Goal: Task Accomplishment & Management: Manage account settings

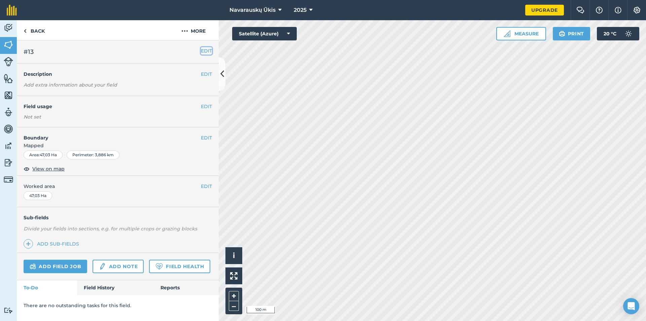
click at [207, 53] on button "EDIT" at bounding box center [206, 50] width 11 height 7
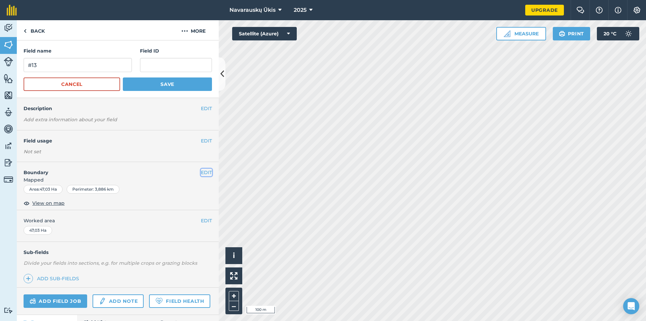
click at [203, 173] on button "EDIT" at bounding box center [206, 172] width 11 height 7
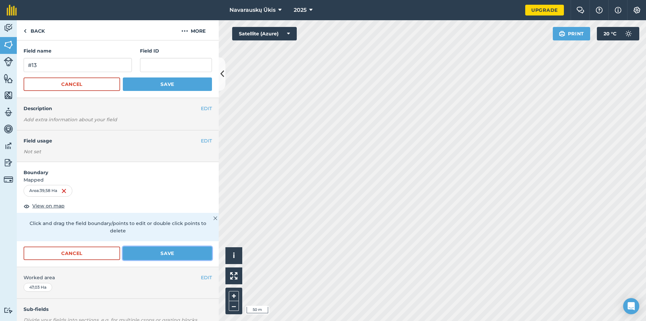
click at [186, 248] on button "Save" at bounding box center [167, 252] width 89 height 13
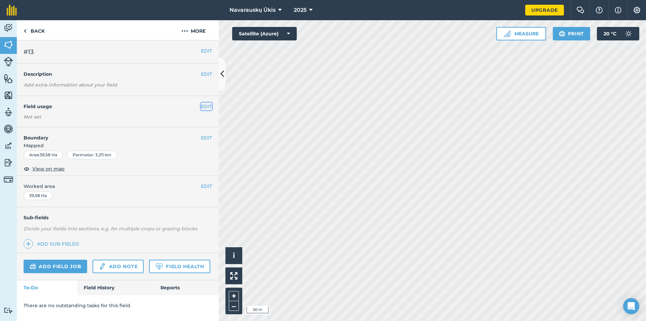
click at [201, 106] on button "EDIT" at bounding box center [206, 106] width 11 height 7
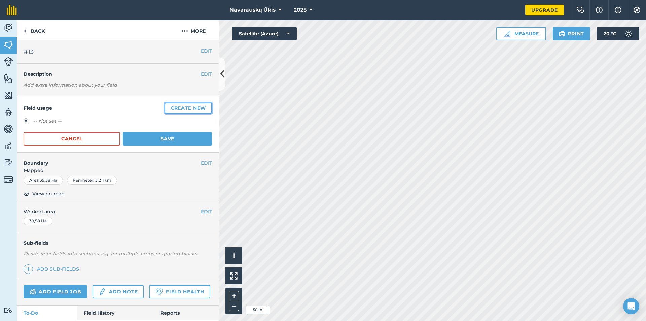
click at [174, 108] on button "Create new" at bounding box center [187, 108] width 47 height 11
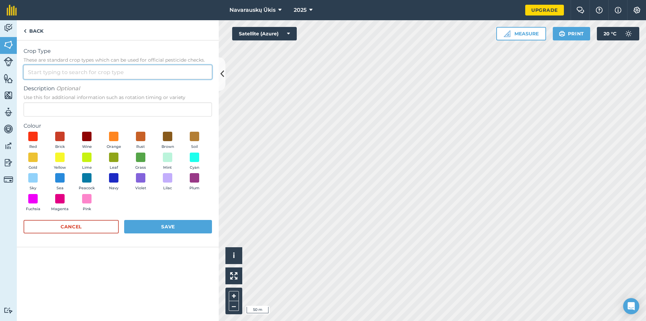
click at [101, 77] on input "Crop Type These are standard crop types which can be used for official pesticid…" at bounding box center [118, 72] width 188 height 14
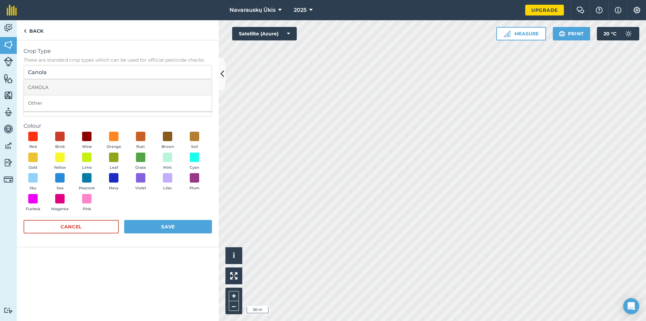
click at [78, 88] on li "CANOLA" at bounding box center [118, 87] width 188 height 16
type input "CANOLA"
click at [56, 160] on span at bounding box center [60, 157] width 10 height 10
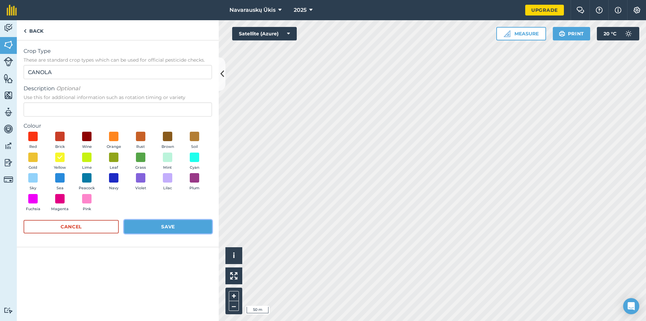
click at [144, 230] on button "Save" at bounding box center [168, 226] width 88 height 13
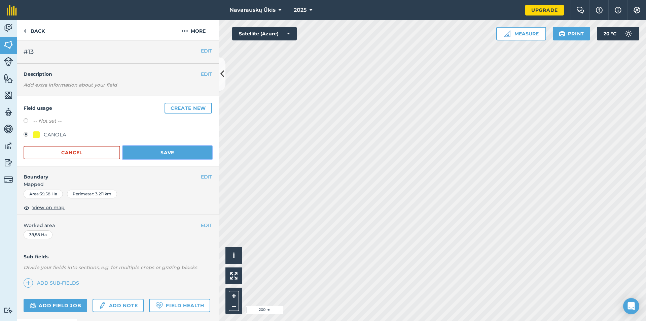
click at [176, 158] on button "Save" at bounding box center [167, 152] width 89 height 13
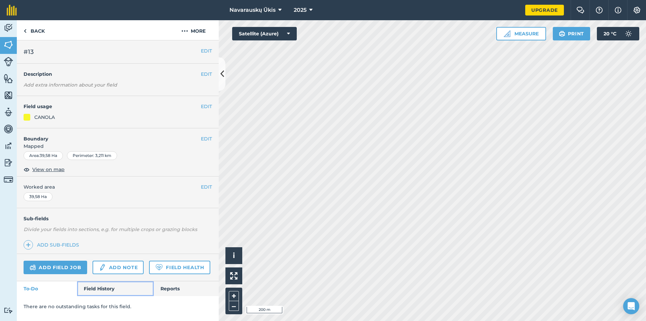
click at [121, 288] on link "Field History" at bounding box center [115, 288] width 76 height 15
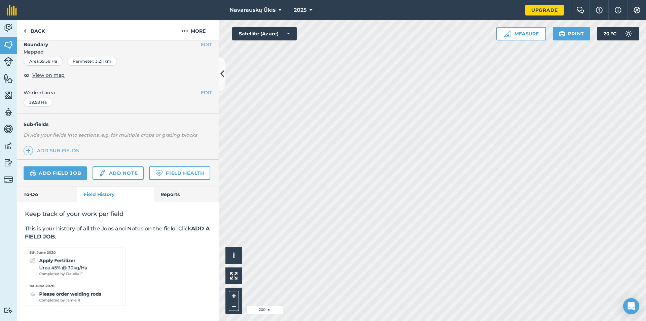
click at [48, 203] on div "Keep track of your work per field This is your history of all the Jobs and Note…" at bounding box center [118, 258] width 202 height 112
click at [48, 201] on link "To-Do" at bounding box center [47, 194] width 60 height 15
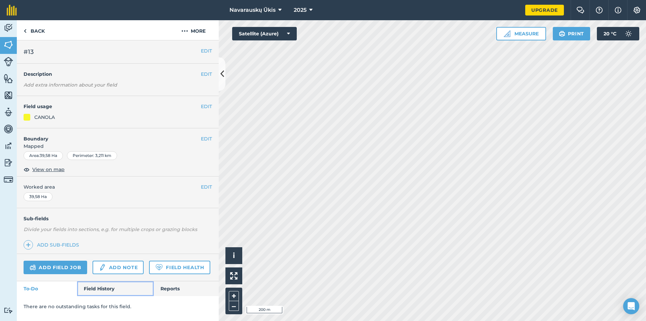
click at [119, 288] on link "Field History" at bounding box center [115, 288] width 76 height 15
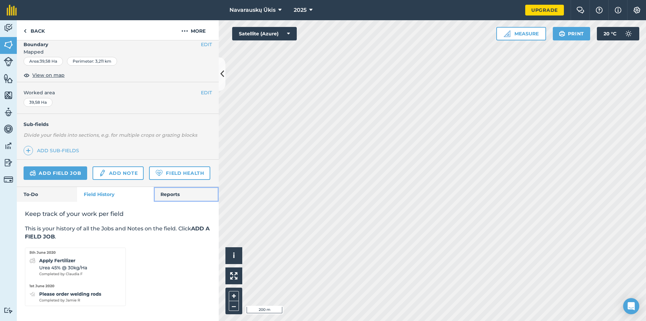
click at [180, 196] on link "Reports" at bounding box center [186, 194] width 65 height 15
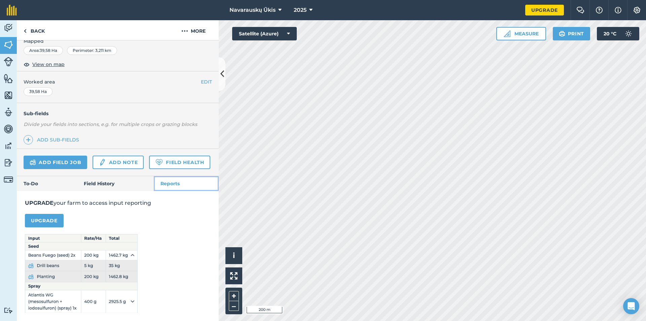
scroll to position [124, 0]
click at [101, 158] on img at bounding box center [102, 162] width 7 height 8
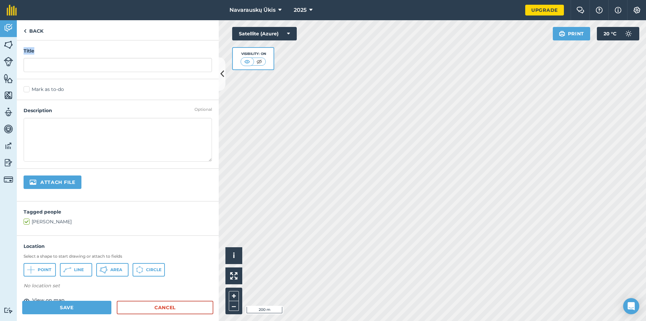
drag, startPoint x: 56, startPoint y: 51, endPoint x: 56, endPoint y: 60, distance: 9.1
click at [56, 60] on div "Title" at bounding box center [118, 59] width 202 height 39
click at [56, 60] on input "text" at bounding box center [118, 65] width 188 height 14
click at [61, 159] on textarea at bounding box center [118, 140] width 188 height 44
click at [83, 67] on input "Harvest" at bounding box center [118, 65] width 188 height 14
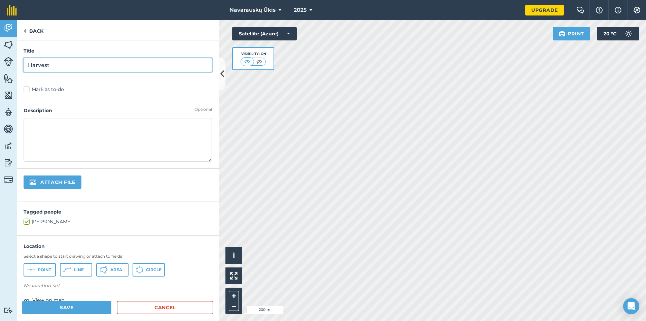
type input "Harvest"
click at [90, 113] on h4 "Description" at bounding box center [118, 110] width 188 height 7
click at [92, 125] on textarea at bounding box center [118, 140] width 188 height 44
click at [79, 142] on textarea "2025-08-~09" at bounding box center [118, 140] width 188 height 44
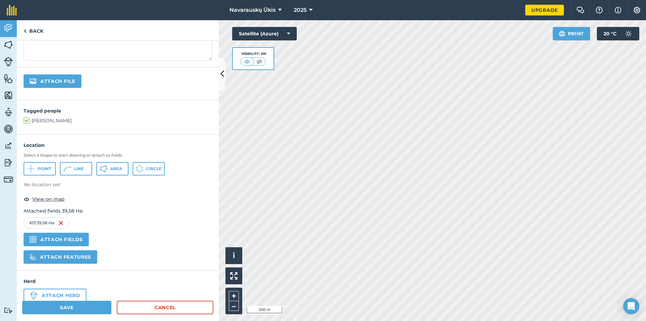
scroll to position [116, 0]
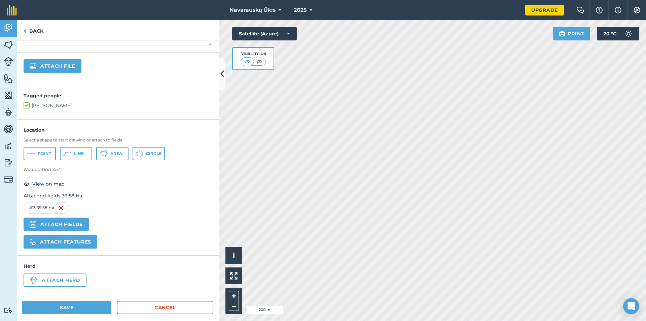
type textarea "2025-08-~09 ~140t"
click at [81, 305] on button "Save" at bounding box center [66, 306] width 89 height 13
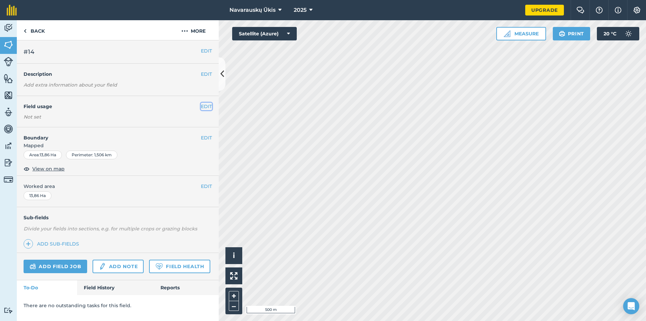
click at [209, 106] on button "EDIT" at bounding box center [206, 106] width 11 height 7
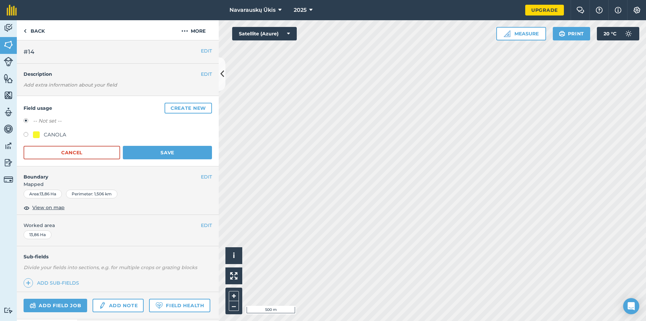
click at [27, 136] on label at bounding box center [28, 135] width 9 height 7
radio input "true"
radio input "false"
click at [162, 153] on button "Save" at bounding box center [167, 152] width 89 height 13
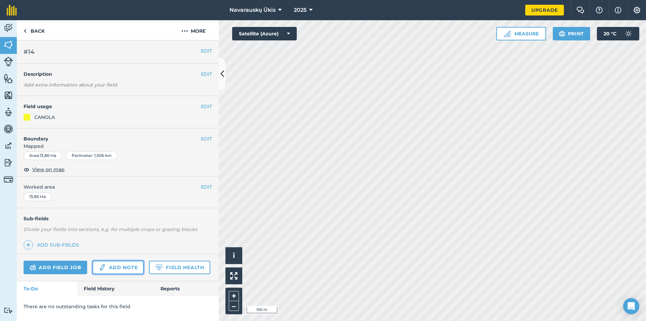
click at [120, 271] on link "Add note" at bounding box center [118, 266] width 51 height 13
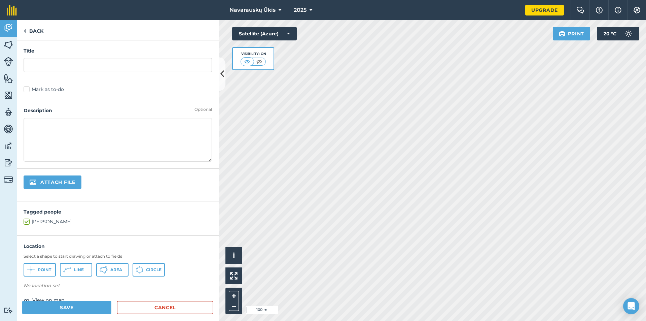
click at [74, 57] on div "Title" at bounding box center [118, 59] width 202 height 39
click at [74, 60] on input "text" at bounding box center [118, 65] width 188 height 14
type input "Harvest"
click at [79, 130] on textarea at bounding box center [118, 140] width 188 height 44
drag, startPoint x: 81, startPoint y: 143, endPoint x: 66, endPoint y: 142, distance: 15.2
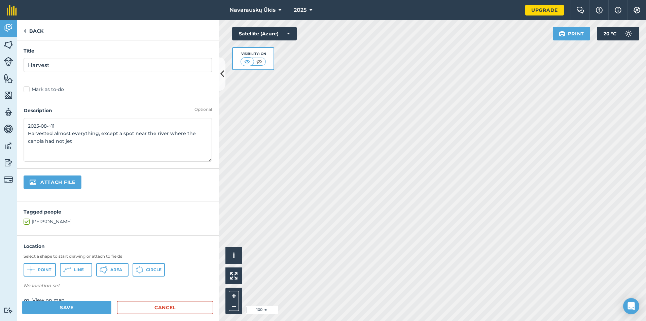
click at [66, 142] on textarea "2025-08-~11 Harvested almost everything, except a spot near the river where the…" at bounding box center [118, 140] width 188 height 44
click at [74, 141] on textarea "2025-08-~11 Harvested almost everything, except a spot near the river where the…" at bounding box center [118, 140] width 188 height 44
click at [71, 140] on textarea "2025-08-~11 Harvested almost everything, except a spot near the river where the…" at bounding box center [118, 140] width 188 height 44
click at [73, 140] on textarea "2025-08-~11 Harvested almost everything, except a spot near the river where the…" at bounding box center [118, 140] width 188 height 44
click at [112, 140] on textarea "2025-08-~11 Harvested almost everything, except a spot near the river where the…" at bounding box center [118, 140] width 188 height 44
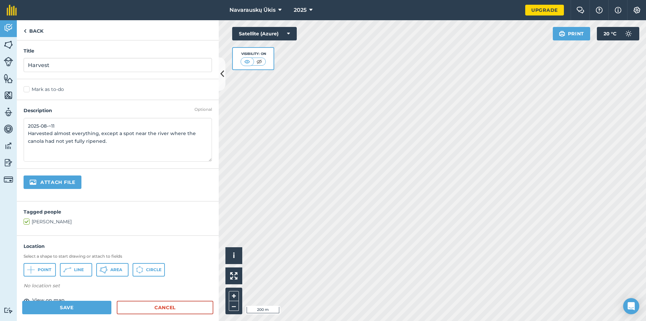
click at [87, 153] on textarea "2025-08-~11 Harvested almost everything, except a spot near the river where the…" at bounding box center [118, 140] width 188 height 44
type textarea "2025-08-~11 Harvested almost everything, except a spot near the river where the…"
click at [98, 307] on button "Save" at bounding box center [66, 306] width 89 height 13
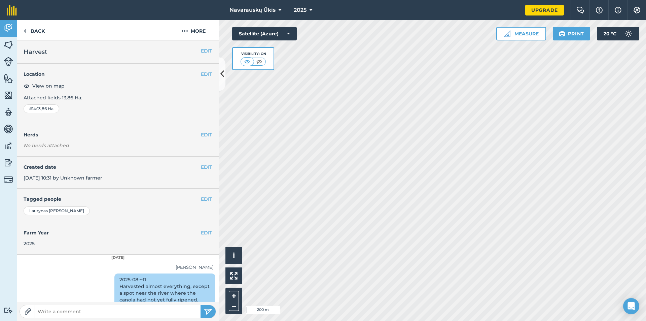
scroll to position [21, 0]
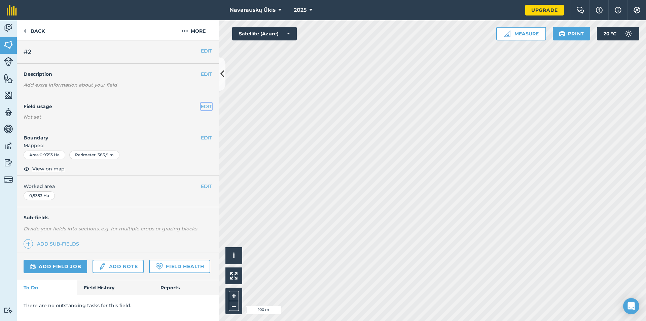
click at [210, 110] on button "EDIT" at bounding box center [206, 106] width 11 height 7
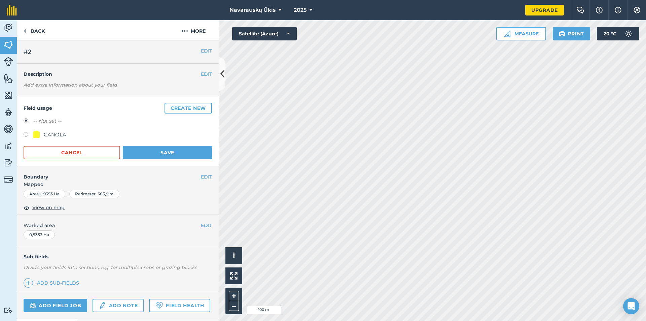
click at [18, 135] on div "Field usage Create new -- Not set -- CANOLA Cancel Save" at bounding box center [118, 131] width 202 height 70
click at [26, 131] on div "CANOLA" at bounding box center [118, 136] width 188 height 10
click at [27, 131] on div "CANOLA" at bounding box center [118, 136] width 188 height 10
click at [26, 137] on label at bounding box center [28, 135] width 9 height 7
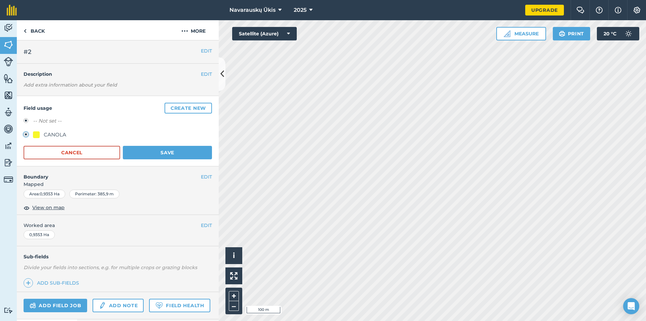
radio input "true"
radio input "false"
click at [161, 156] on button "Save" at bounding box center [167, 152] width 89 height 13
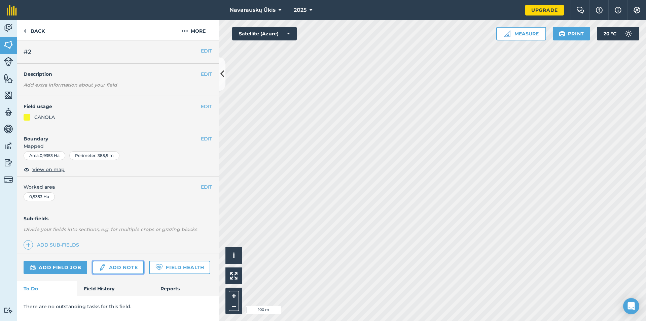
click at [127, 263] on link "Add note" at bounding box center [118, 266] width 51 height 13
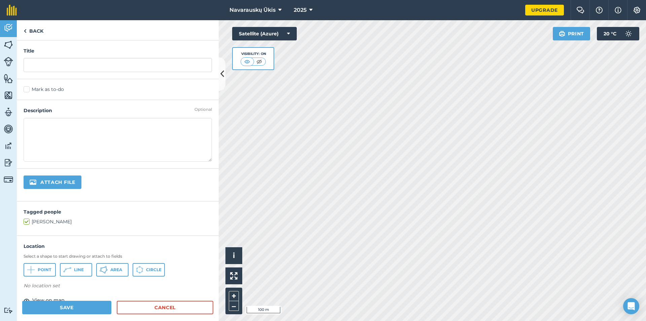
click at [85, 125] on textarea at bounding box center [118, 140] width 188 height 44
click at [64, 67] on input "text" at bounding box center [118, 65] width 188 height 14
type input "Harverst"
click at [71, 114] on h4 "Description" at bounding box center [118, 110] width 188 height 7
click at [74, 118] on textarea at bounding box center [118, 140] width 188 height 44
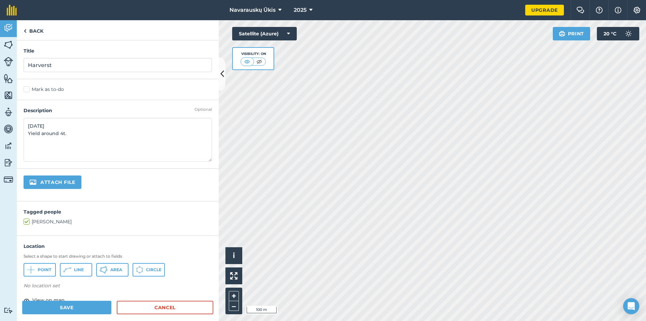
click at [64, 131] on textarea "[DATE] Yield around 4t." at bounding box center [118, 140] width 188 height 44
type textarea "[DATE] Yield around 3t."
click at [164, 195] on div "Attach file" at bounding box center [118, 185] width 202 height 33
click at [98, 308] on button "Save" at bounding box center [66, 306] width 89 height 13
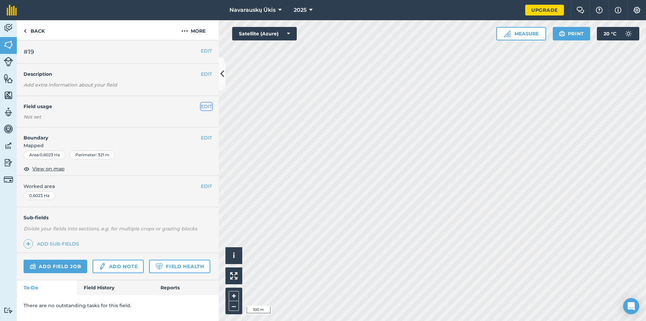
click at [206, 108] on button "EDIT" at bounding box center [206, 106] width 11 height 7
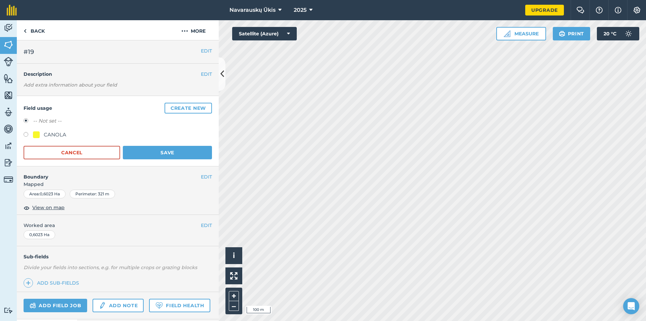
click at [55, 135] on div "CANOLA" at bounding box center [55, 135] width 23 height 8
radio input "true"
radio input "false"
click at [150, 149] on button "Save" at bounding box center [167, 152] width 89 height 13
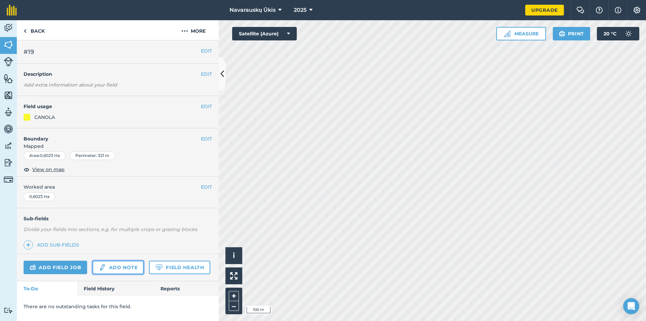
click at [130, 270] on link "Add note" at bounding box center [118, 266] width 51 height 13
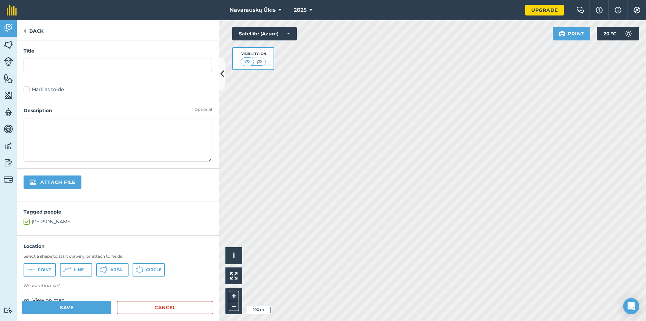
drag, startPoint x: 80, startPoint y: 75, endPoint x: 78, endPoint y: 70, distance: 5.7
click at [79, 72] on div "Title" at bounding box center [118, 59] width 202 height 39
click at [78, 70] on input "text" at bounding box center [118, 65] width 188 height 14
type input "Harvest"
click at [62, 130] on textarea at bounding box center [118, 140] width 188 height 44
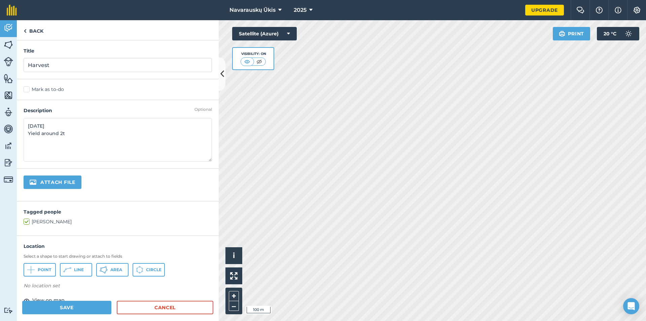
type textarea "[DATE] Yield around 2t"
click at [85, 303] on button "Save" at bounding box center [66, 306] width 89 height 13
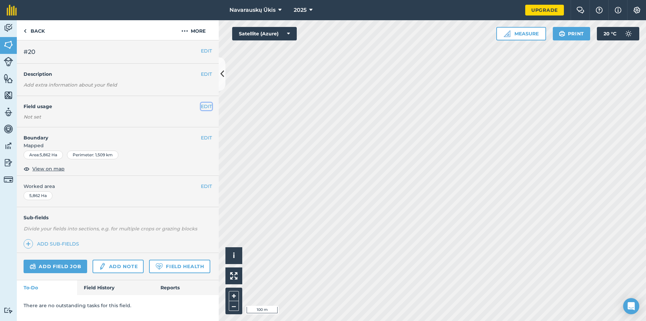
click at [209, 103] on button "EDIT" at bounding box center [206, 106] width 11 height 7
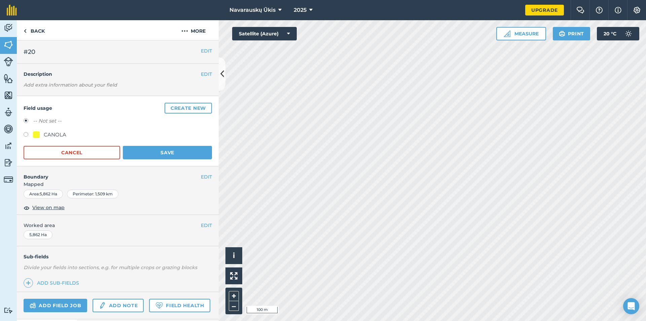
click at [57, 132] on div "CANOLA" at bounding box center [55, 135] width 23 height 8
radio input "true"
radio input "false"
click at [164, 148] on button "Save" at bounding box center [167, 152] width 89 height 13
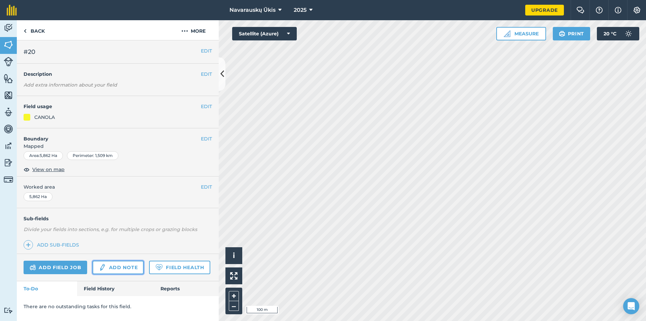
click at [111, 262] on link "Add note" at bounding box center [118, 266] width 51 height 13
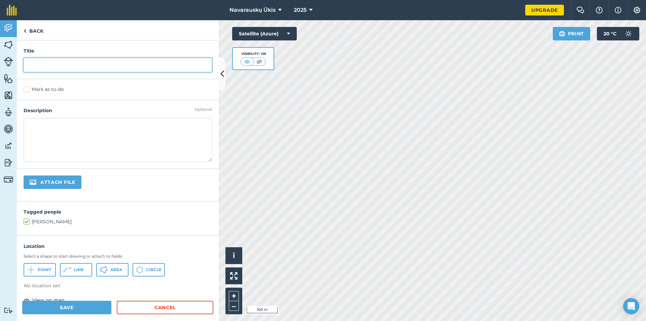
click at [71, 66] on input "text" at bounding box center [118, 65] width 188 height 14
type input "Harvest"
click at [75, 122] on textarea at bounding box center [118, 140] width 188 height 44
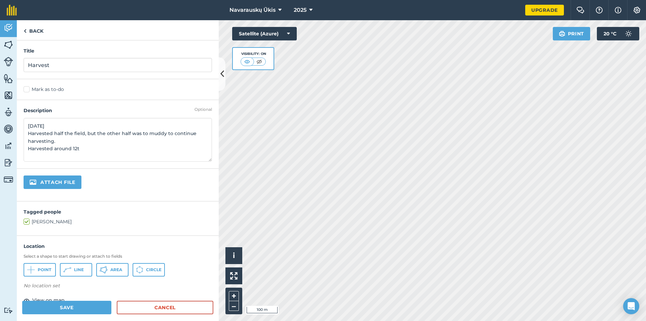
type textarea "[DATE] Harvested half the field, but the other half was to muddy to continue ha…"
drag, startPoint x: 101, startPoint y: 305, endPoint x: 152, endPoint y: 239, distance: 83.9
drag, startPoint x: 152, startPoint y: 239, endPoint x: 123, endPoint y: 266, distance: 39.7
click at [138, 239] on div "Location Select a shape to start drawing or attach to fields Point Line Area Ci…" at bounding box center [118, 303] width 202 height 136
click at [94, 304] on button "Save" at bounding box center [66, 306] width 89 height 13
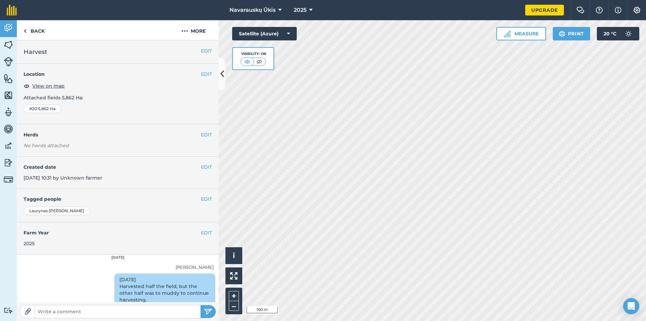
scroll to position [14, 0]
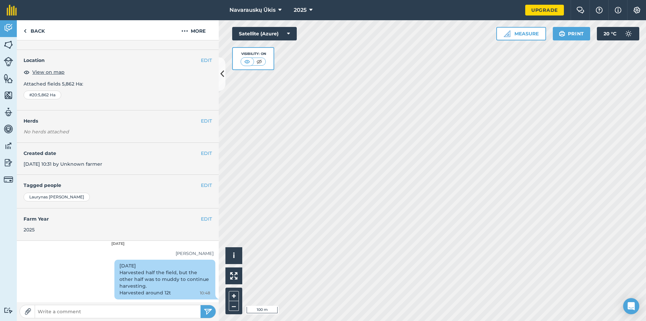
click at [168, 274] on div "[DATE] Harvested half the field, but the other half was to muddy to continue ha…" at bounding box center [164, 279] width 101 height 40
drag, startPoint x: 157, startPoint y: 294, endPoint x: 155, endPoint y: 290, distance: 4.4
click at [155, 290] on div "[DATE] Harvested half the field, but the other half was to muddy to continue ha…" at bounding box center [164, 279] width 101 height 40
click at [148, 270] on div "[DATE] Harvested half the field, but the other half was to muddy to continue ha…" at bounding box center [164, 279] width 101 height 40
click at [202, 219] on button "EDIT" at bounding box center [206, 218] width 11 height 7
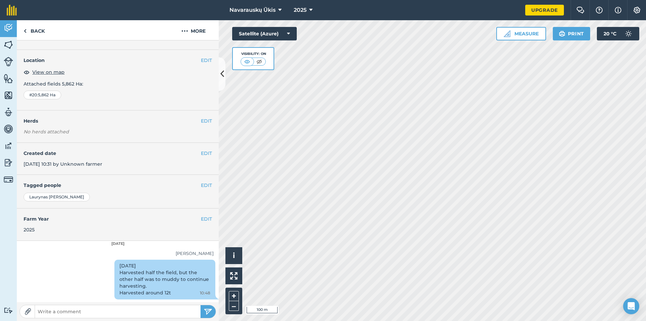
select select "2025"
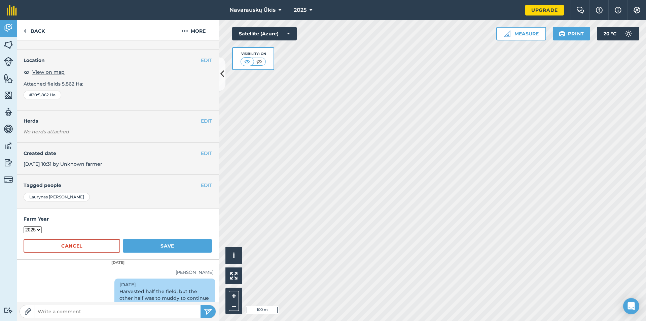
scroll to position [33, 0]
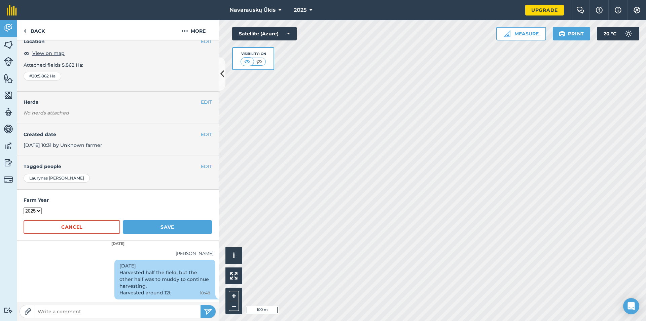
click at [154, 291] on div "[DATE] Harvested half the field, but the other half was to muddy to continue ha…" at bounding box center [164, 279] width 101 height 40
drag, startPoint x: 157, startPoint y: 291, endPoint x: 151, endPoint y: 292, distance: 6.4
click at [151, 292] on div "[DATE] Harvested half the field, but the other half was to muddy to continue ha…" at bounding box center [164, 279] width 101 height 40
click at [96, 266] on div "[DATE] Harvested half the field, but the other half was to muddy to continue ha…" at bounding box center [118, 280] width 202 height 42
click at [31, 210] on select "2018 2019 2020 2021 2022 2023 2024 2025 2026 2027" at bounding box center [33, 210] width 18 height 7
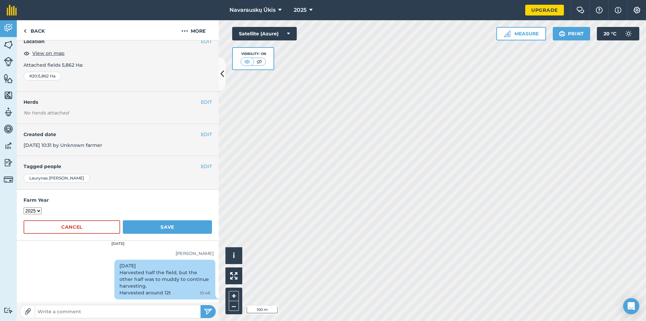
click at [31, 210] on select "2018 2019 2020 2021 2022 2023 2024 2025 2026 2027" at bounding box center [33, 210] width 18 height 7
click at [68, 202] on h4 "Farm Year" at bounding box center [118, 199] width 188 height 7
click at [125, 310] on input "text" at bounding box center [118, 310] width 166 height 9
type input "Not 12t, but 20t"
click at [205, 312] on img "submit" at bounding box center [208, 311] width 8 height 8
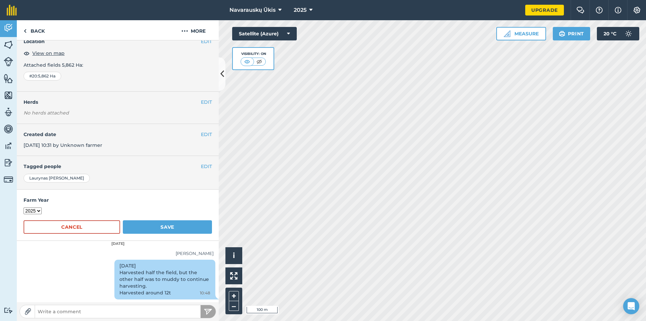
scroll to position [48, 0]
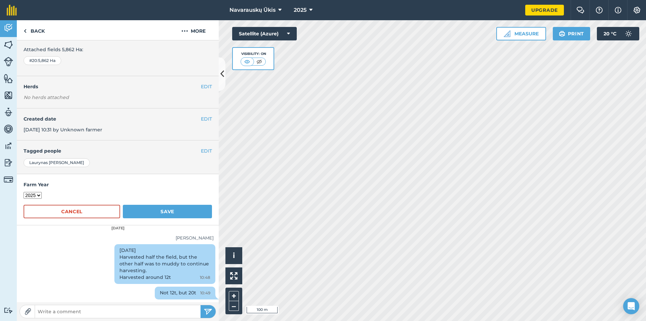
click at [83, 255] on div "[DATE] Harvested half the field, but the other half was to muddy to continue ha…" at bounding box center [118, 265] width 202 height 42
click at [167, 222] on div "Farm Year [DATE] 2019 2020 2021 2022 2023 2024 2025 2026 2027 Cancel Save" at bounding box center [118, 199] width 202 height 51
click at [171, 226] on div "[DATE]" at bounding box center [118, 228] width 202 height 6
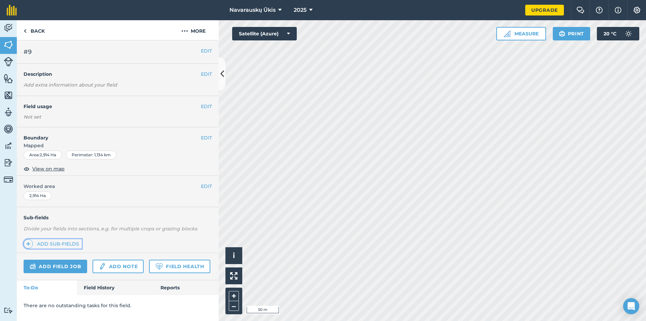
click at [27, 244] on img at bounding box center [28, 244] width 5 height 8
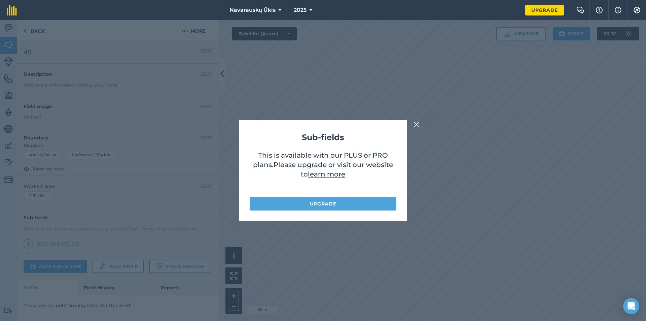
click at [415, 119] on div "Sub-fields This is available with our PLUS or PRO plans . Please upgrade or vis…" at bounding box center [323, 170] width 646 height 300
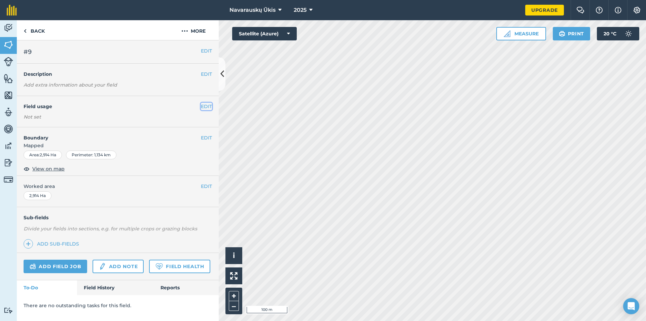
click at [206, 107] on button "EDIT" at bounding box center [206, 106] width 11 height 7
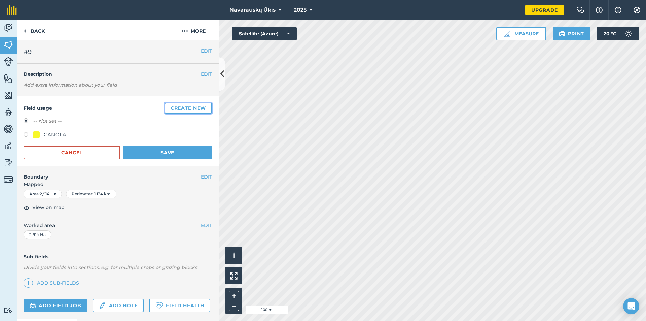
click at [186, 110] on button "Create new" at bounding box center [187, 108] width 47 height 11
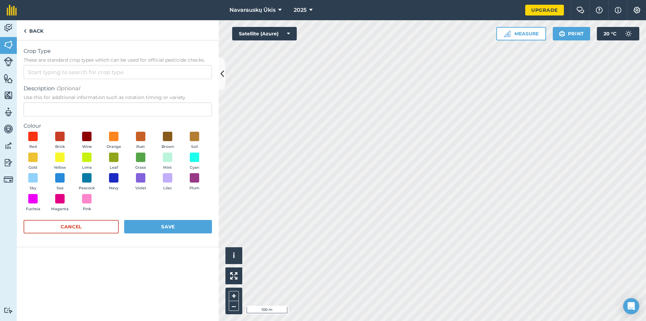
click at [52, 117] on form "Crop Type These are standard crop types which can be used for official pesticid…" at bounding box center [118, 143] width 188 height 193
click at [97, 73] on input "Crop Type These are standard crop types which can be used for official pesticid…" at bounding box center [118, 72] width 188 height 14
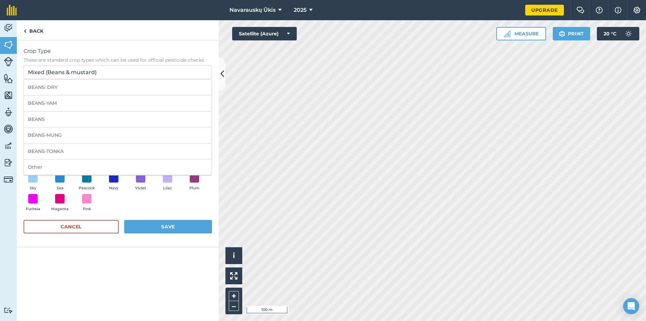
click at [121, 262] on div "Crop Type These are standard crop types which can be used for official pesticid…" at bounding box center [118, 180] width 202 height 280
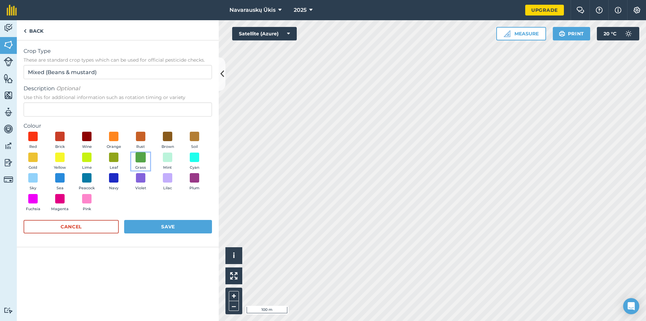
click at [141, 160] on span at bounding box center [141, 157] width 10 height 10
click at [151, 230] on button "Save" at bounding box center [168, 226] width 88 height 13
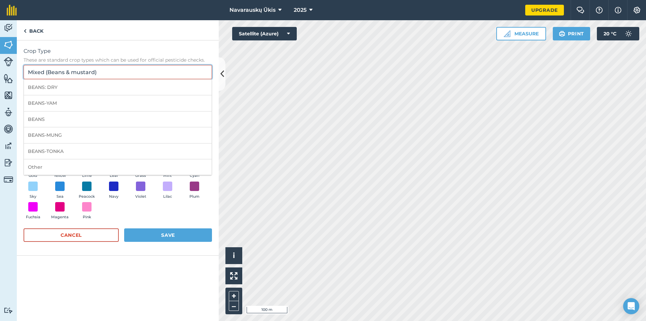
drag, startPoint x: 106, startPoint y: 74, endPoint x: 46, endPoint y: 74, distance: 60.6
click at [46, 74] on input "Mixed (Beans & mustard)" at bounding box center [118, 72] width 188 height 14
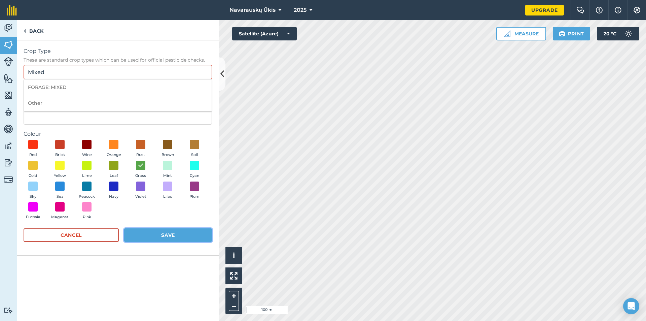
click at [146, 231] on button "Save" at bounding box center [168, 234] width 88 height 13
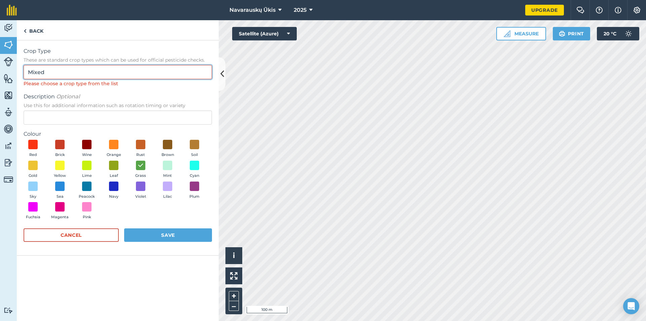
click at [62, 74] on input "Mixed" at bounding box center [118, 72] width 188 height 14
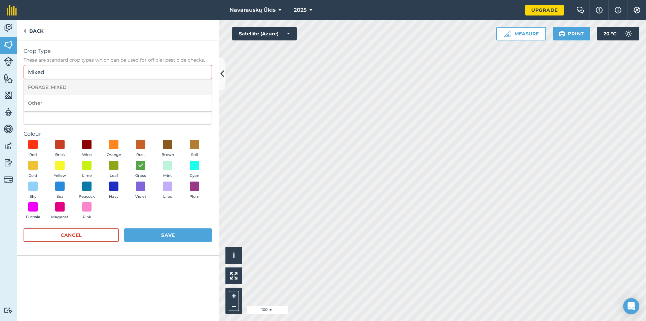
click at [62, 90] on li "FORAGE: MIXED" at bounding box center [118, 87] width 188 height 16
type input "FORAGE: MIXED"
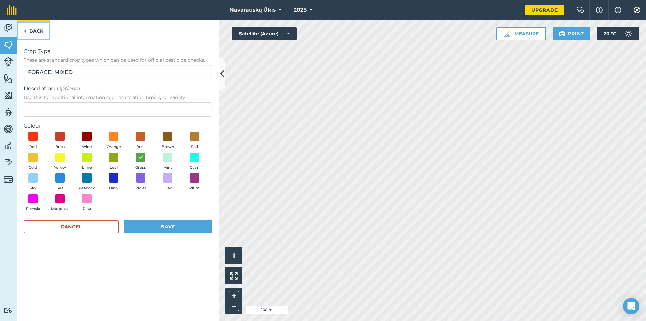
click at [28, 30] on link "Back" at bounding box center [33, 30] width 33 height 20
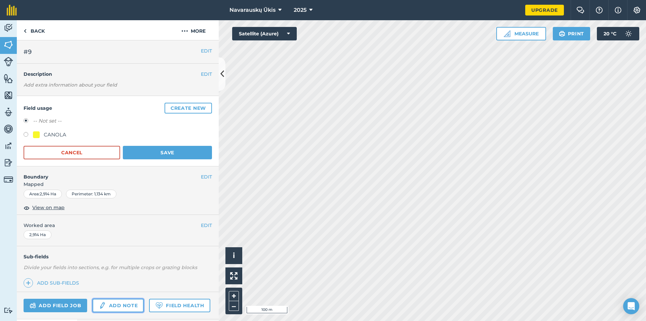
click at [108, 307] on link "Add note" at bounding box center [118, 304] width 51 height 13
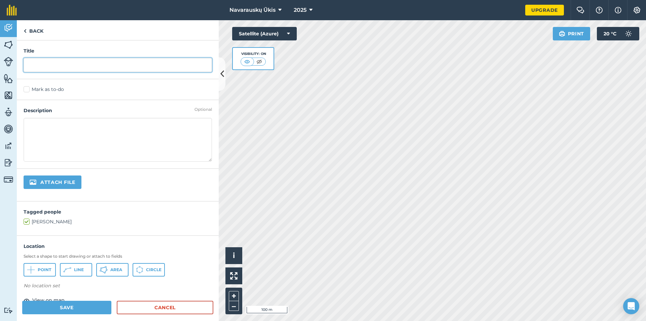
click at [85, 70] on input "text" at bounding box center [118, 65] width 188 height 14
type input "Ran out of seeed"
click at [113, 136] on textarea at bounding box center [118, 140] width 188 height 44
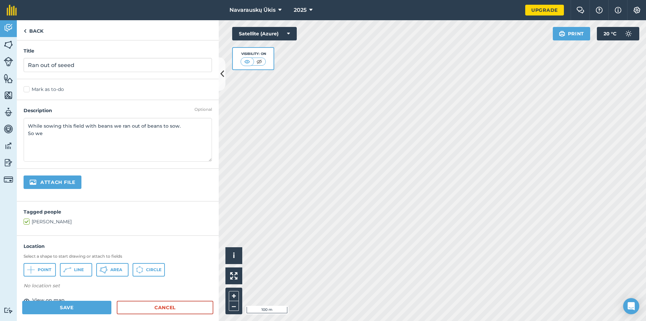
click at [72, 125] on textarea "While sowing this field with beans we ran out of beans to sow. So we" at bounding box center [118, 140] width 188 height 44
drag, startPoint x: 157, startPoint y: 125, endPoint x: 142, endPoint y: 126, distance: 14.8
click at [142, 126] on textarea "While sowing the field with beans we ran out of beans to sow. So we" at bounding box center [118, 140] width 188 height 44
click at [187, 127] on textarea "While sowing the field with beans we ran out of seed to sow. So we" at bounding box center [118, 140] width 188 height 44
drag, startPoint x: 174, startPoint y: 126, endPoint x: 153, endPoint y: 124, distance: 20.9
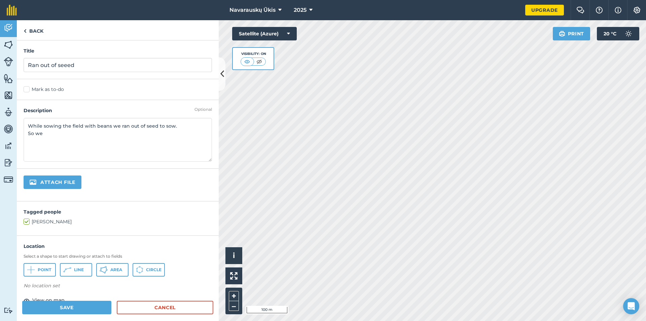
click at [153, 124] on textarea "While sowing the field with beans we ran out of seed to sow. So we" at bounding box center [118, 140] width 188 height 44
click at [37, 135] on textarea "While sowing the field with beans we ran out of seed, so So we" at bounding box center [118, 140] width 188 height 44
click at [48, 132] on textarea "While sowing the field with beans we ran out of seed, so So we" at bounding box center [118, 140] width 188 height 44
type textarea "While sowing the field with beans we ran out of seed, so we planted half the fi…"
click at [80, 307] on button "Save" at bounding box center [66, 306] width 89 height 13
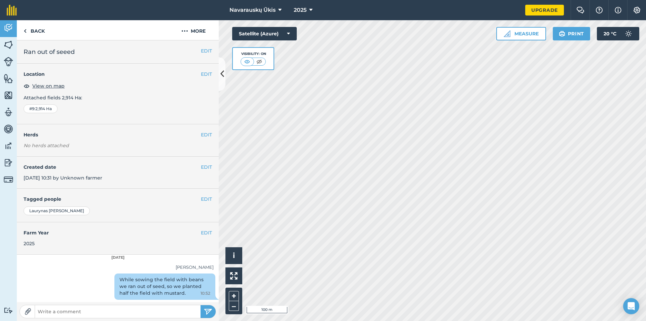
scroll to position [0, 0]
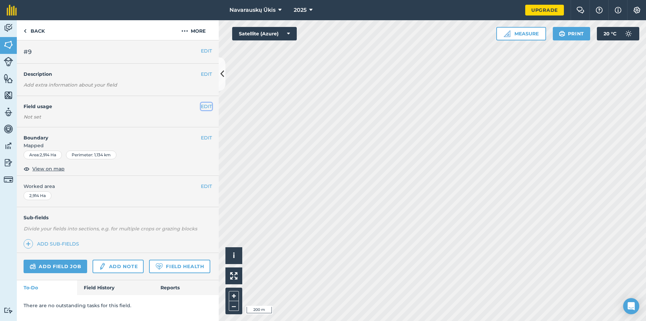
click at [203, 107] on button "EDIT" at bounding box center [206, 106] width 11 height 7
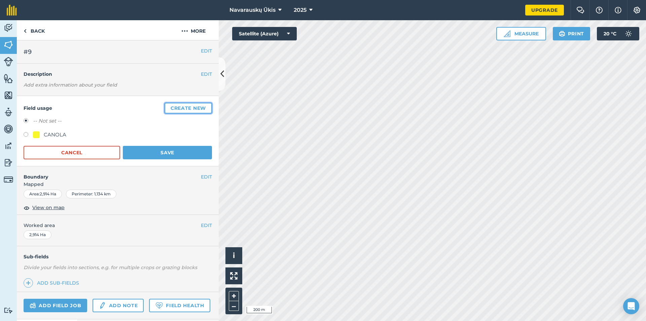
click at [169, 109] on button "Create new" at bounding box center [187, 108] width 47 height 11
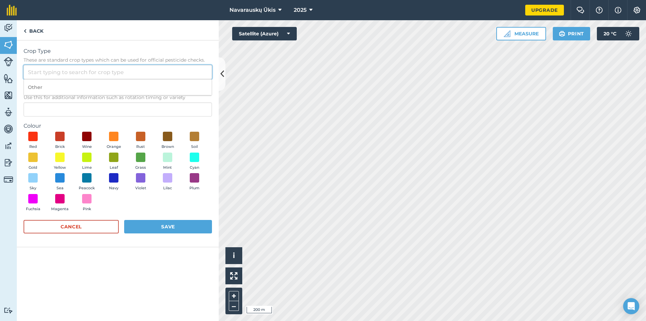
click at [78, 72] on input "Crop Type These are standard crop types which can be used for official pesticid…" at bounding box center [118, 72] width 188 height 14
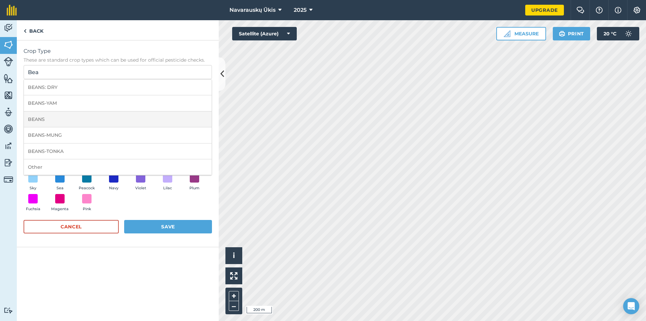
click at [101, 120] on li "BEANS" at bounding box center [118, 119] width 188 height 16
type input "BEANS"
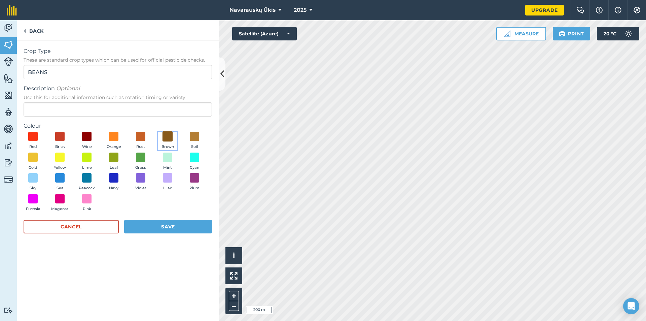
click at [168, 139] on span at bounding box center [167, 136] width 10 height 10
click at [144, 144] on span "Rust" at bounding box center [140, 147] width 9 height 6
click at [145, 222] on button "Save" at bounding box center [168, 226] width 88 height 13
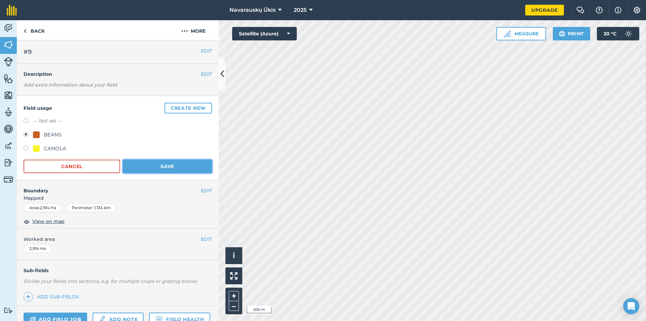
click at [159, 164] on button "Save" at bounding box center [167, 165] width 89 height 13
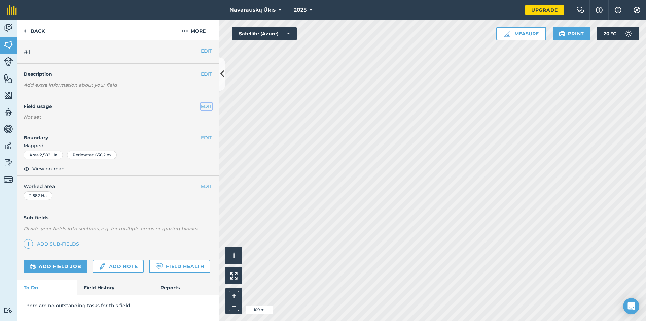
click at [209, 108] on button "EDIT" at bounding box center [206, 106] width 11 height 7
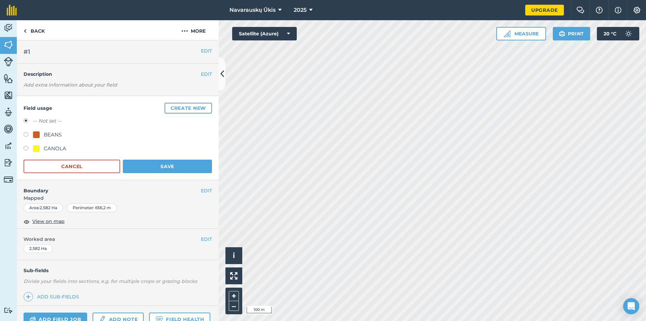
click at [49, 138] on div "BEANS" at bounding box center [53, 135] width 18 height 8
radio input "true"
radio input "false"
click at [133, 164] on button "Save" at bounding box center [167, 165] width 89 height 13
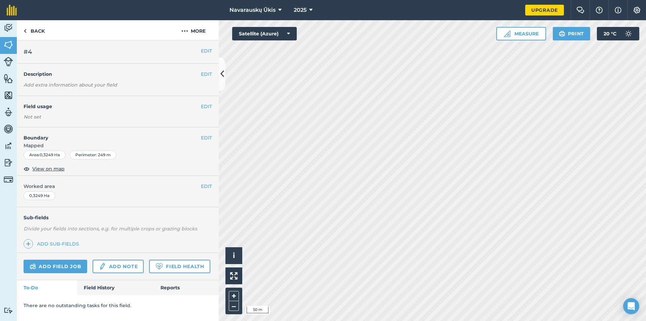
click at [211, 112] on div "EDIT Field usage Not set" at bounding box center [118, 111] width 202 height 31
click at [207, 110] on button "EDIT" at bounding box center [206, 106] width 11 height 7
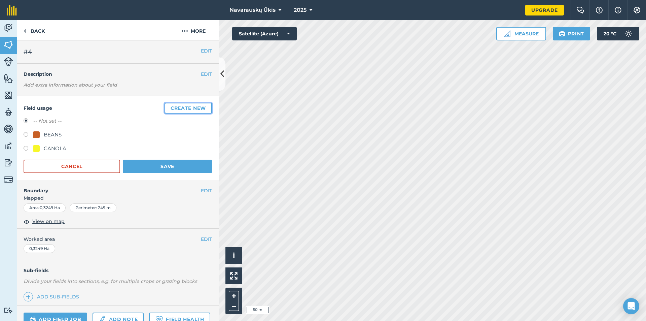
click at [178, 110] on button "Create new" at bounding box center [187, 108] width 47 height 11
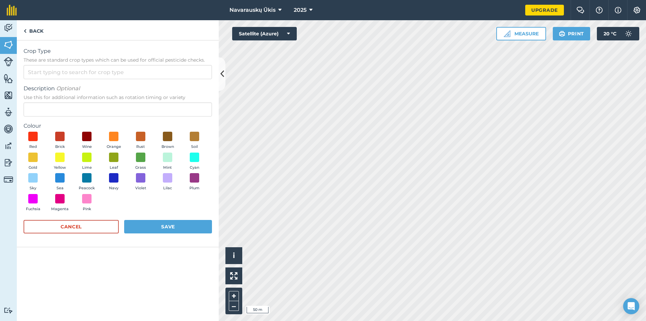
click at [119, 83] on form "Crop Type These are standard crop types which can be used for official pesticid…" at bounding box center [118, 143] width 188 height 193
click at [119, 80] on form "Crop Type These are standard crop types which can be used for official pesticid…" at bounding box center [118, 143] width 188 height 193
click at [118, 78] on input "Crop Type These are standard crop types which can be used for official pesticid…" at bounding box center [118, 72] width 188 height 14
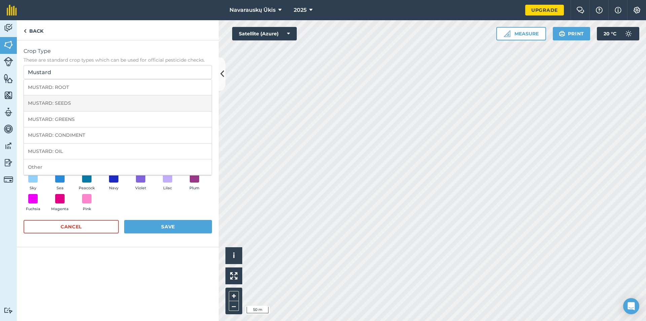
click at [166, 103] on li "MUSTARD: SEEDS" at bounding box center [118, 103] width 188 height 16
type input "MUSTARD: SEEDS"
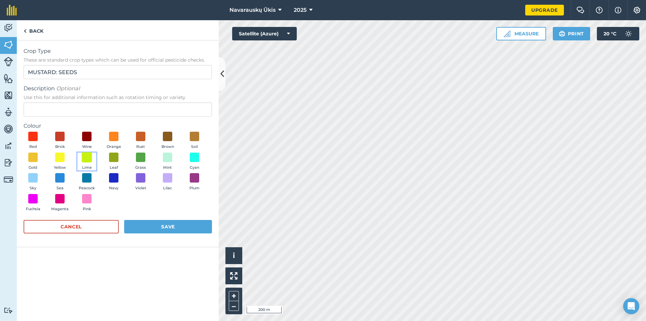
click at [84, 160] on span at bounding box center [87, 157] width 10 height 10
click at [168, 231] on button "Save" at bounding box center [168, 226] width 88 height 13
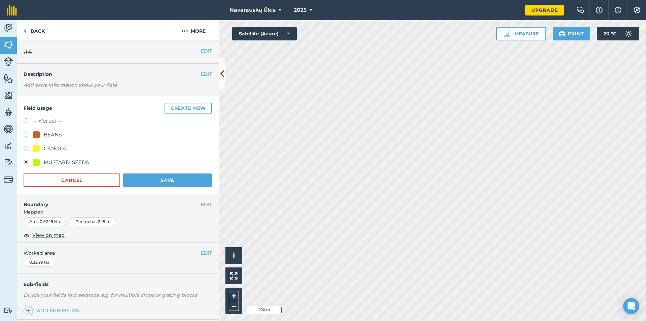
click at [56, 148] on div "CANOLA" at bounding box center [55, 148] width 23 height 8
radio input "true"
radio input "false"
click at [56, 148] on div "CANOLA" at bounding box center [55, 148] width 23 height 8
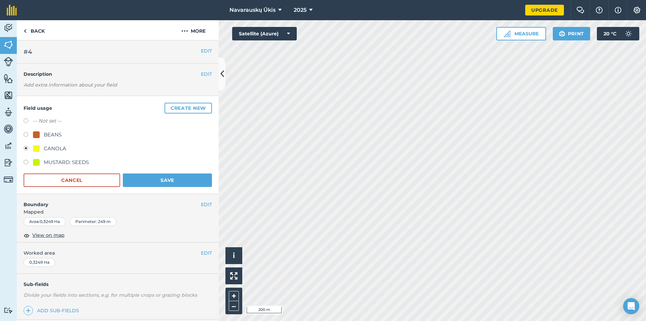
click at [56, 148] on div "CANOLA" at bounding box center [55, 148] width 23 height 8
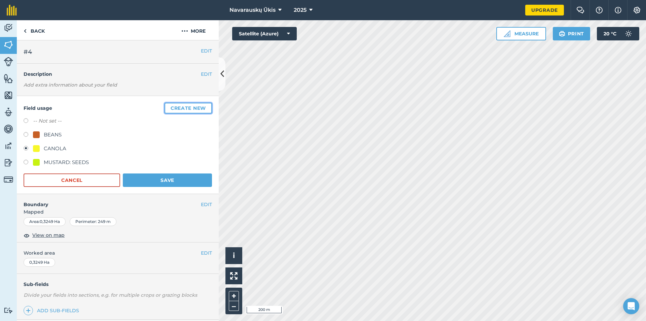
click at [182, 109] on button "Create new" at bounding box center [187, 108] width 47 height 11
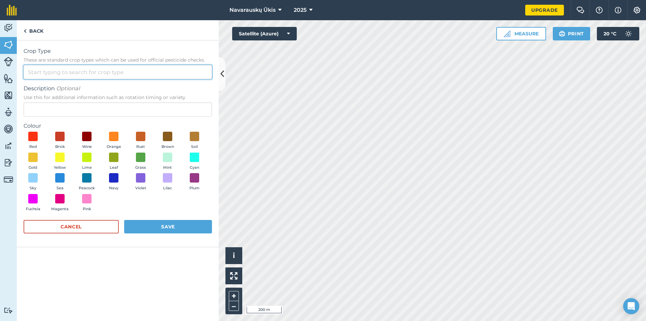
click at [76, 69] on input "Crop Type These are standard crop types which can be used for official pesticid…" at bounding box center [118, 72] width 188 height 14
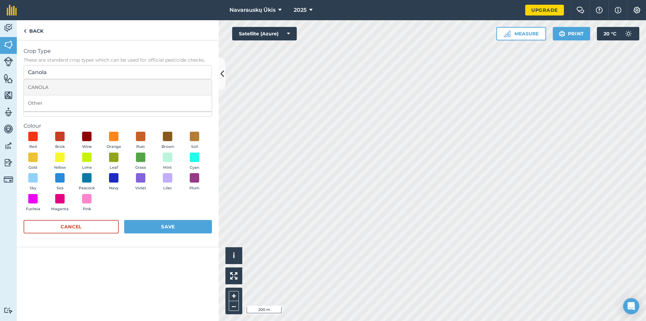
click at [94, 90] on li "CANOLA" at bounding box center [118, 87] width 188 height 16
type input "CANOLA"
click at [87, 153] on span at bounding box center [87, 157] width 10 height 10
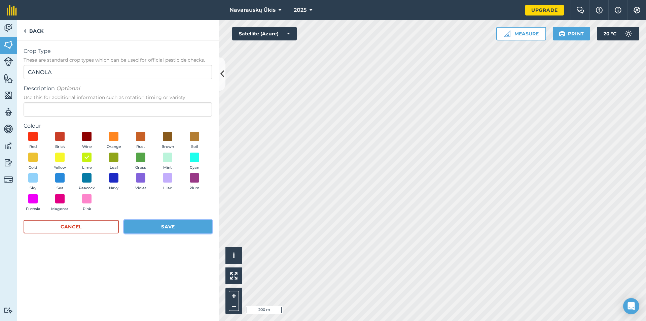
click at [165, 228] on button "Save" at bounding box center [168, 226] width 88 height 13
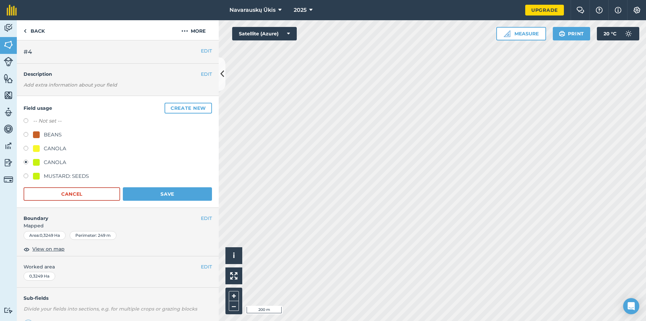
click at [51, 148] on div "CANOLA" at bounding box center [55, 148] width 23 height 8
radio input "true"
radio input "false"
click at [51, 148] on div "CANOLA" at bounding box center [55, 148] width 23 height 8
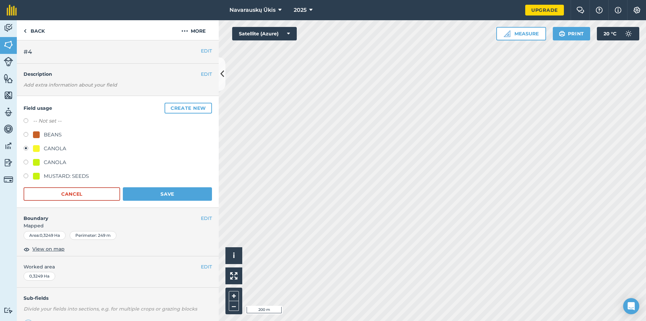
click at [51, 148] on div "CANOLA" at bounding box center [55, 148] width 23 height 8
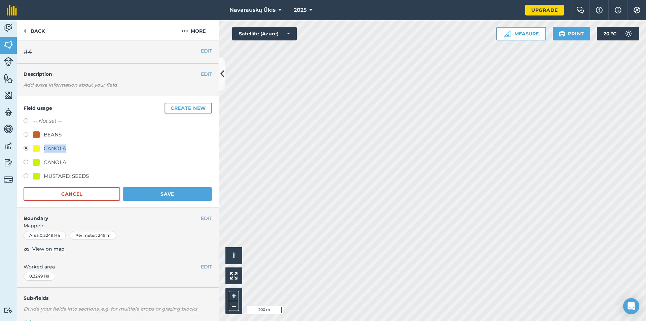
click at [47, 149] on div "CANOLA" at bounding box center [55, 148] width 23 height 8
click at [68, 197] on button "Cancel" at bounding box center [72, 193] width 97 height 13
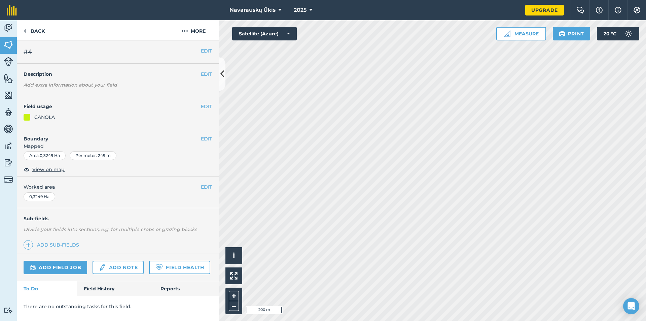
click at [210, 102] on div "EDIT Field usage CANOLA" at bounding box center [118, 112] width 202 height 32
click at [208, 104] on button "EDIT" at bounding box center [206, 106] width 11 height 7
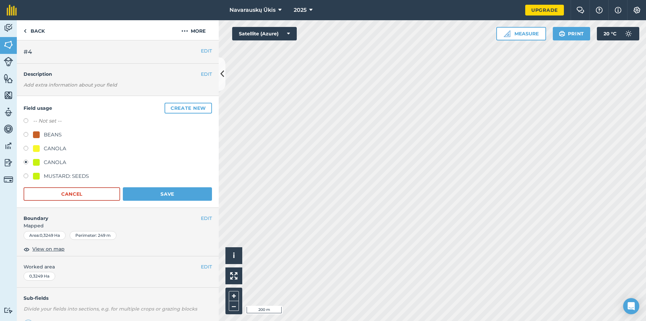
drag, startPoint x: 37, startPoint y: 147, endPoint x: 45, endPoint y: 115, distance: 33.6
click at [45, 115] on div "Field usage Create new -- Not set -- BEANS CANOLA CANOLA MUSTARD: SEEDS Cancel …" at bounding box center [118, 152] width 202 height 112
click at [62, 150] on div "CANOLA" at bounding box center [55, 148] width 23 height 8
radio input "true"
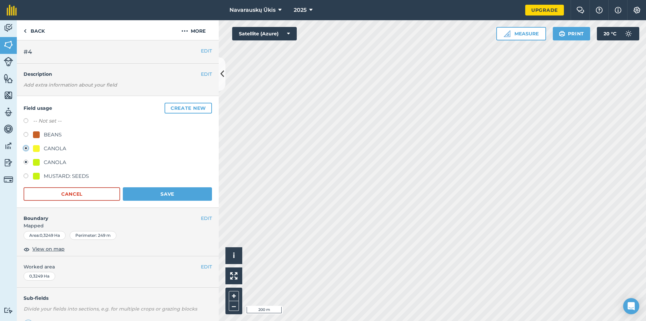
radio input "false"
click at [38, 149] on div at bounding box center [36, 148] width 7 height 7
drag, startPoint x: 51, startPoint y: 146, endPoint x: 65, endPoint y: 144, distance: 14.3
click at [65, 144] on div "CANOLA" at bounding box center [55, 148] width 23 height 8
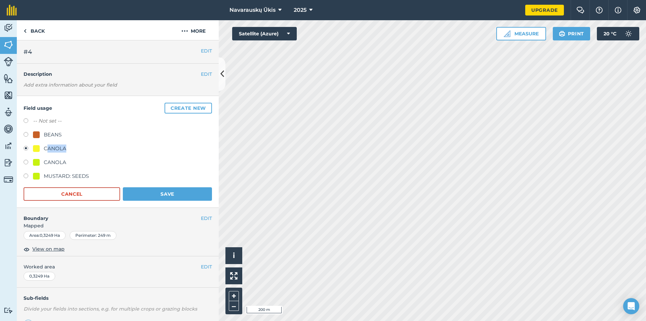
click at [73, 149] on div "CANOLA" at bounding box center [118, 149] width 188 height 10
drag, startPoint x: 59, startPoint y: 125, endPoint x: 57, endPoint y: 120, distance: 4.7
click at [59, 124] on div "-- Not set --" at bounding box center [118, 122] width 188 height 10
click at [57, 120] on label "-- Not set --" at bounding box center [47, 121] width 29 height 8
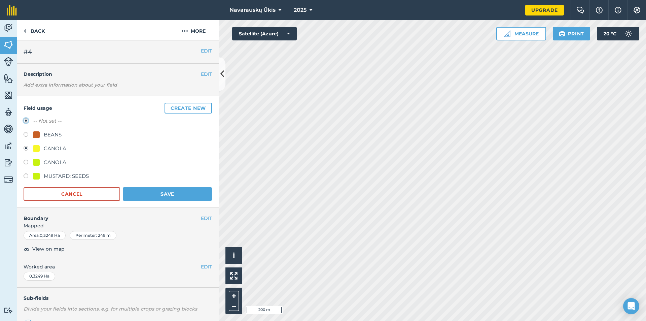
radio input "true"
radio input "false"
click at [63, 159] on div "CANOLA" at bounding box center [55, 162] width 23 height 8
radio input "true"
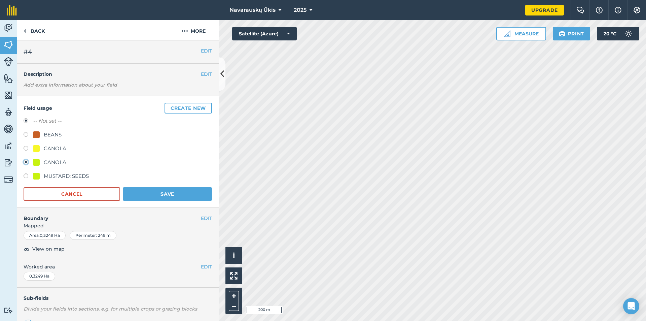
radio input "false"
click at [61, 146] on div "CANOLA" at bounding box center [55, 148] width 23 height 8
radio input "true"
radio input "false"
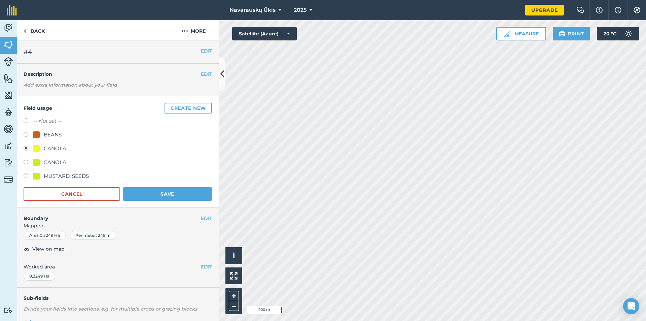
click at [68, 176] on div "MUSTARD: SEEDS" at bounding box center [66, 176] width 45 height 8
radio input "true"
radio input "false"
drag, startPoint x: 145, startPoint y: 195, endPoint x: 216, endPoint y: 198, distance: 71.0
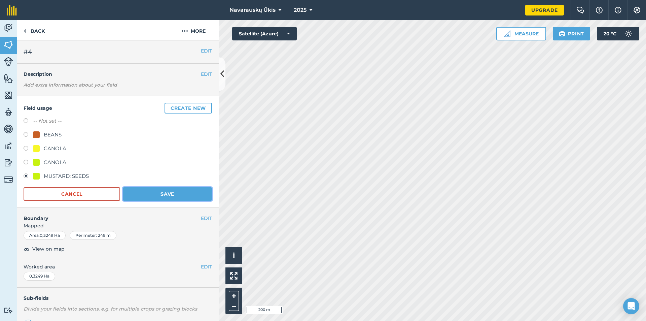
click at [145, 195] on button "Save" at bounding box center [167, 193] width 89 height 13
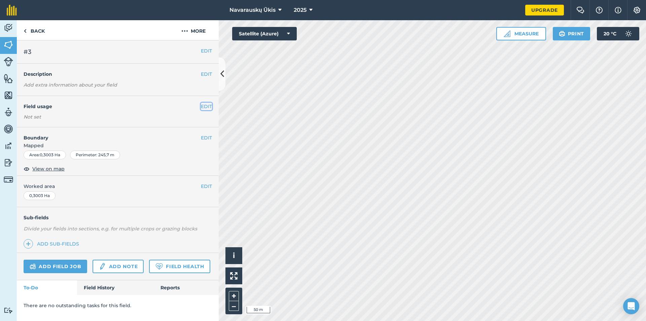
click at [208, 110] on button "EDIT" at bounding box center [206, 106] width 11 height 7
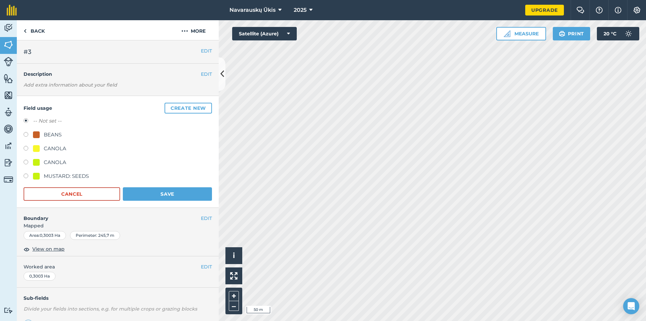
click at [51, 163] on div "CANOLA" at bounding box center [55, 162] width 23 height 8
radio input "true"
radio input "false"
click at [52, 174] on div "MUSTARD: SEEDS" at bounding box center [66, 176] width 45 height 8
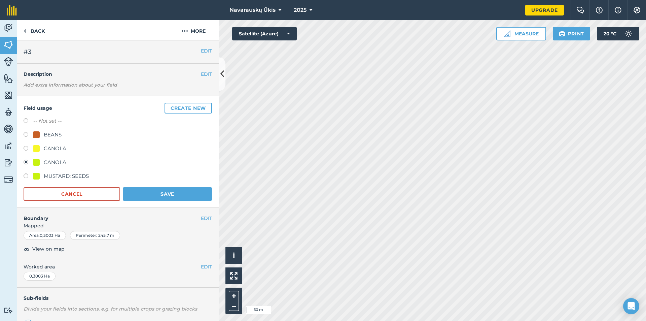
radio input "true"
radio input "false"
click at [146, 196] on button "Save" at bounding box center [167, 193] width 89 height 13
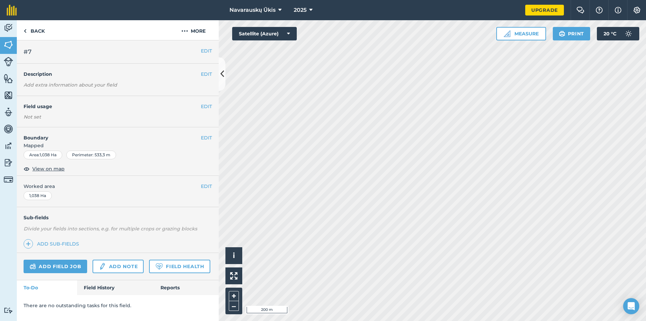
click at [206, 101] on div "EDIT Field usage Not set" at bounding box center [118, 111] width 202 height 31
click at [206, 106] on button "EDIT" at bounding box center [206, 106] width 11 height 7
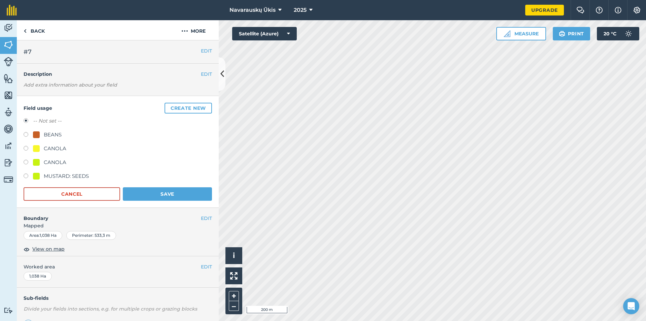
click at [69, 177] on div "MUSTARD: SEEDS" at bounding box center [66, 176] width 45 height 8
radio input "true"
radio input "false"
click at [165, 194] on button "Save" at bounding box center [167, 193] width 89 height 13
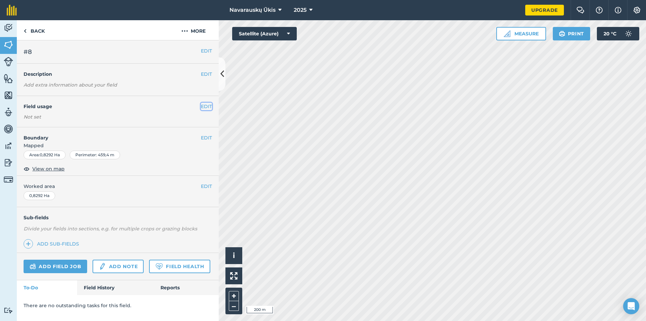
click at [210, 107] on button "EDIT" at bounding box center [206, 106] width 11 height 7
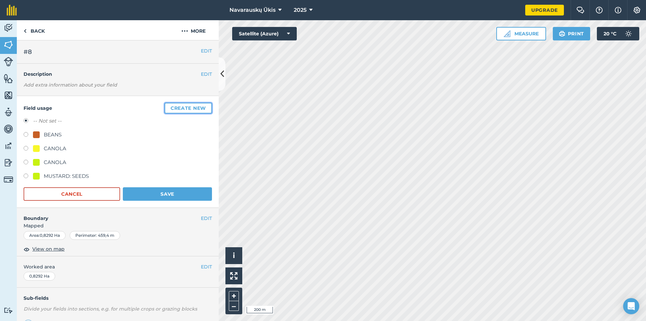
click at [188, 110] on button "Create new" at bounding box center [187, 108] width 47 height 11
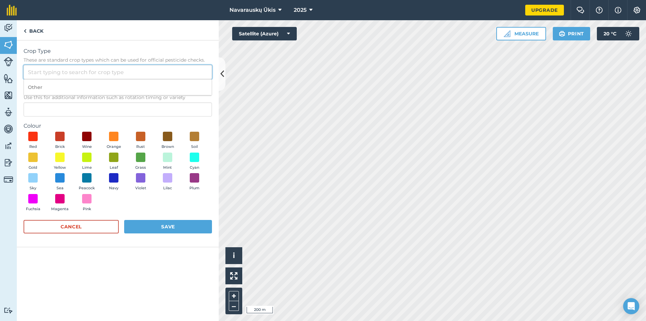
click at [83, 73] on input "Crop Type These are standard crop types which can be used for official pesticid…" at bounding box center [118, 72] width 188 height 14
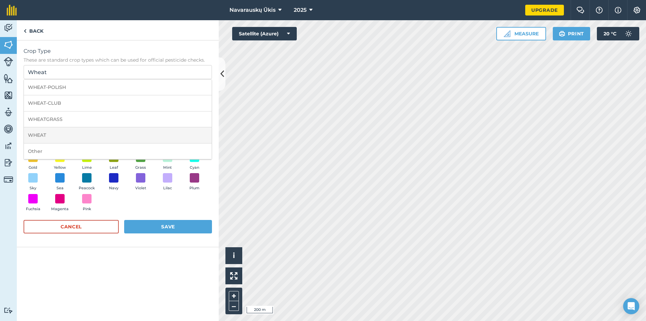
click at [102, 132] on li "WHEAT" at bounding box center [118, 135] width 188 height 16
type input "WHEAT"
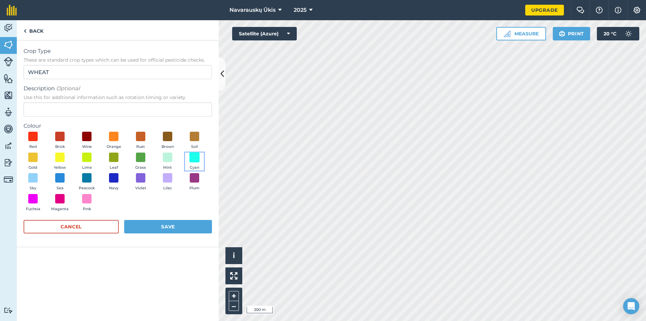
click at [192, 158] on span at bounding box center [194, 157] width 10 height 10
click at [113, 178] on span at bounding box center [114, 178] width 10 height 10
click at [91, 178] on span at bounding box center [87, 178] width 10 height 10
click at [154, 223] on button "Save" at bounding box center [168, 226] width 88 height 13
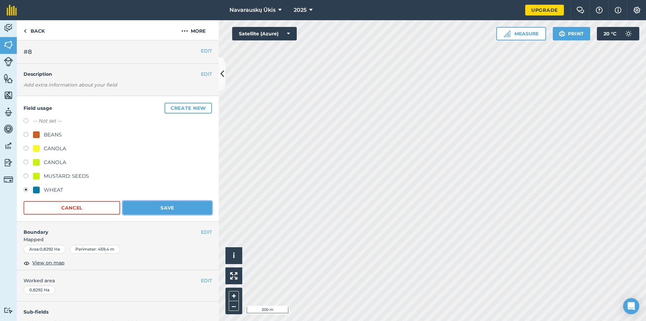
click at [189, 213] on button "Save" at bounding box center [167, 207] width 89 height 13
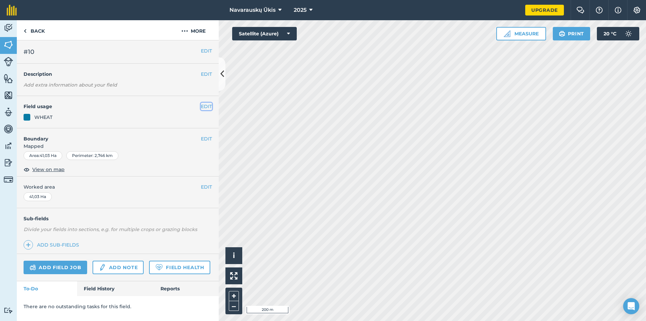
click at [209, 106] on button "EDIT" at bounding box center [206, 106] width 11 height 7
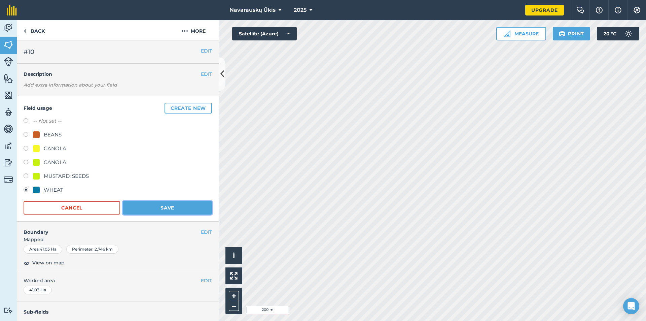
click at [172, 204] on button "Save" at bounding box center [167, 207] width 89 height 13
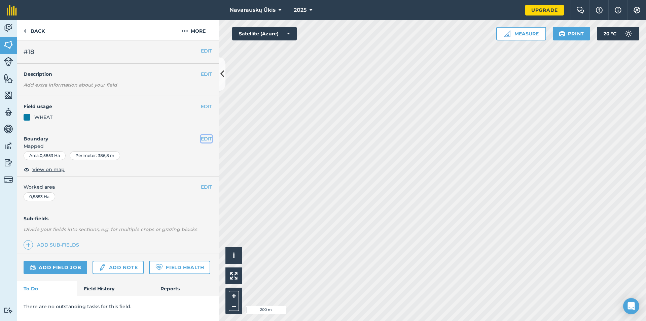
click at [208, 139] on button "EDIT" at bounding box center [206, 138] width 11 height 7
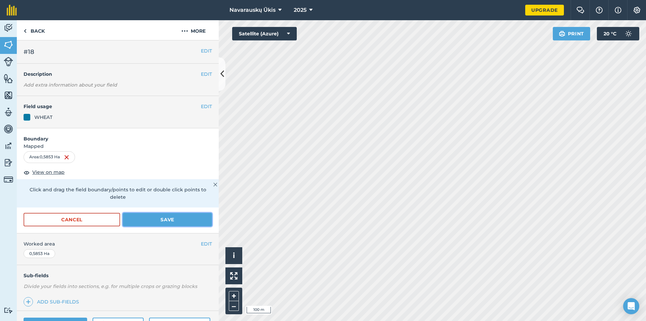
click at [183, 219] on button "Save" at bounding box center [167, 219] width 89 height 13
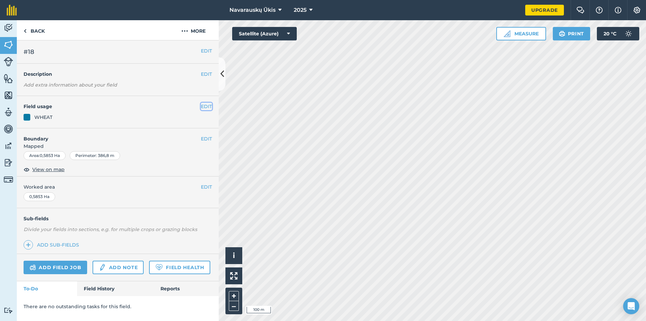
click at [207, 103] on button "EDIT" at bounding box center [206, 106] width 11 height 7
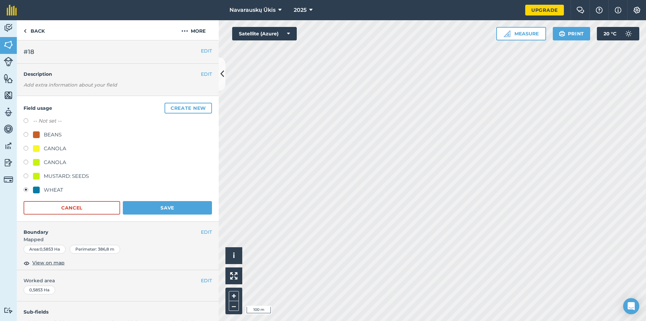
click at [51, 171] on div "-- Not set -- BEANS CANOLA CANOLA MUSTARD: SEEDS WHEAT" at bounding box center [118, 156] width 188 height 79
drag, startPoint x: 53, startPoint y: 175, endPoint x: 79, endPoint y: 182, distance: 26.8
click at [53, 175] on div "MUSTARD: SEEDS" at bounding box center [66, 176] width 45 height 8
radio input "true"
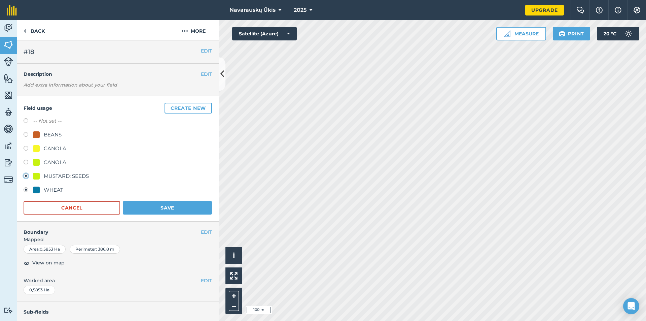
radio input "false"
click at [155, 212] on button "Save" at bounding box center [167, 207] width 89 height 13
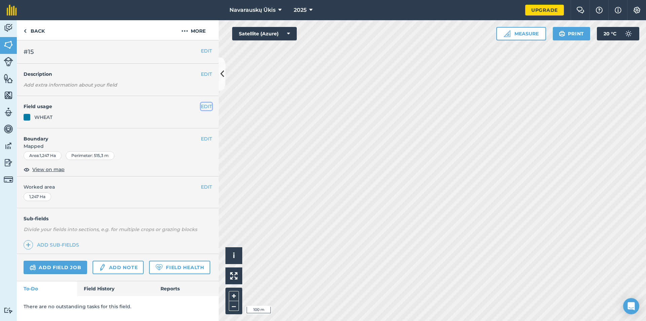
click at [210, 107] on button "EDIT" at bounding box center [206, 106] width 11 height 7
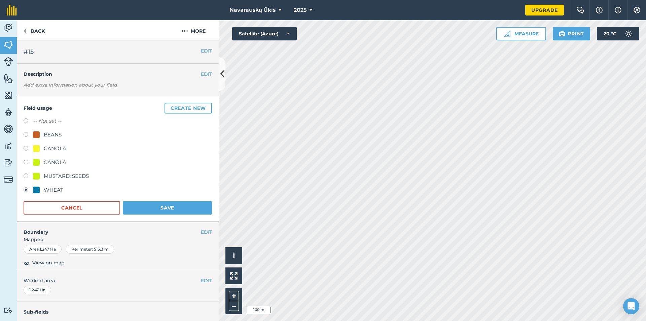
click at [72, 173] on div "MUSTARD: SEEDS" at bounding box center [66, 176] width 45 height 8
radio input "true"
radio input "false"
click at [137, 204] on button "Save" at bounding box center [167, 207] width 89 height 13
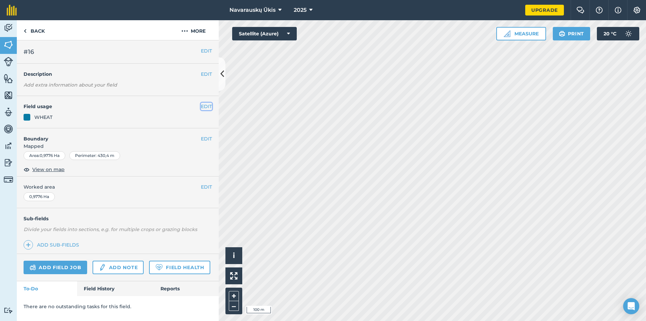
click at [206, 106] on button "EDIT" at bounding box center [206, 106] width 11 height 7
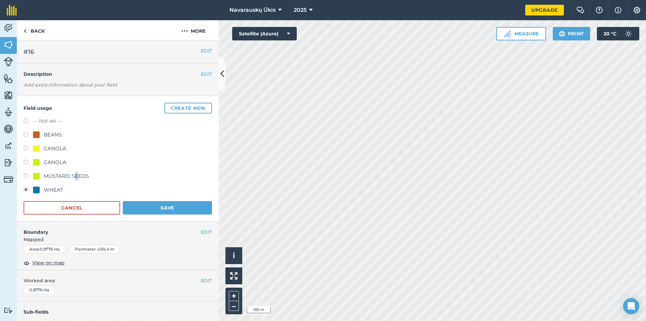
click at [76, 181] on div "MUSTARD: SEEDS" at bounding box center [118, 177] width 188 height 10
click at [75, 177] on div "MUSTARD: SEEDS" at bounding box center [66, 176] width 45 height 8
radio input "true"
radio input "false"
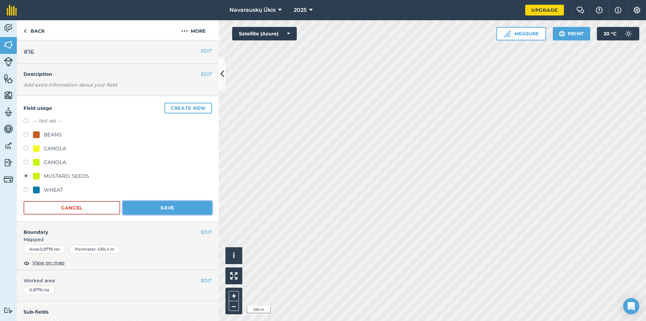
click at [175, 211] on button "Save" at bounding box center [167, 207] width 89 height 13
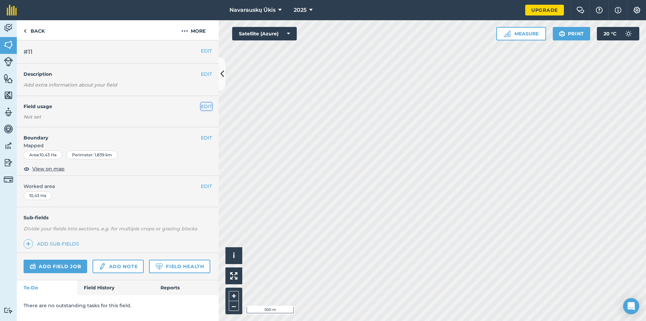
click at [204, 107] on button "EDIT" at bounding box center [206, 106] width 11 height 7
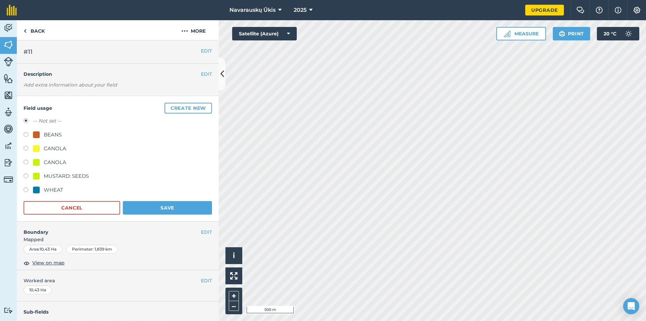
click at [58, 186] on div "WHEAT" at bounding box center [54, 190] width 20 height 8
radio input "true"
radio input "false"
click at [159, 204] on button "Save" at bounding box center [167, 207] width 89 height 13
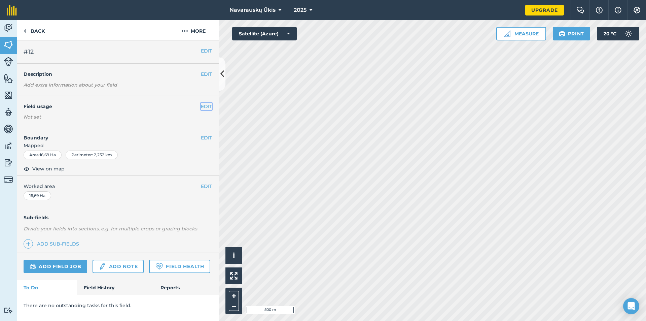
click at [208, 107] on button "EDIT" at bounding box center [206, 106] width 11 height 7
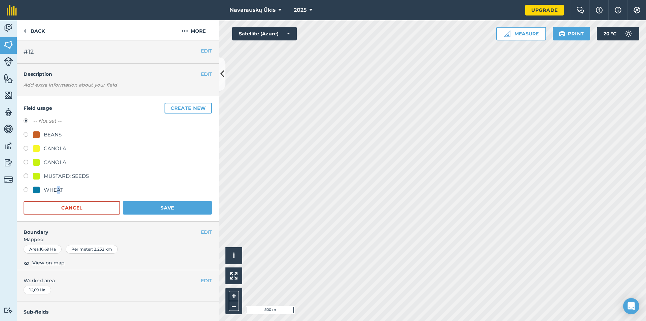
click at [58, 190] on div "WHEAT" at bounding box center [54, 190] width 20 height 8
click at [49, 190] on div "WHEAT" at bounding box center [54, 190] width 20 height 8
radio input "true"
radio input "false"
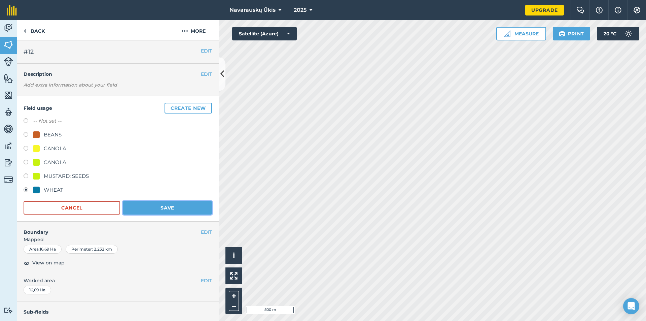
drag, startPoint x: 160, startPoint y: 204, endPoint x: 207, endPoint y: 212, distance: 47.5
click at [161, 204] on button "Save" at bounding box center [167, 207] width 89 height 13
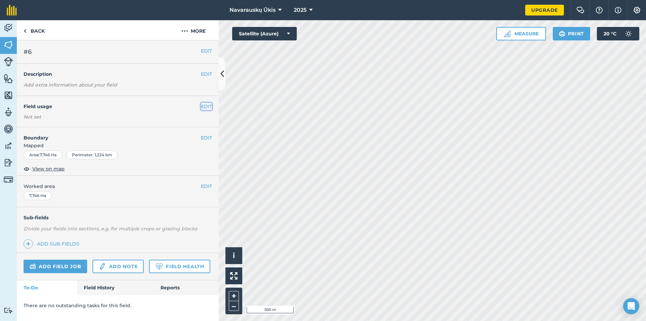
click at [211, 105] on button "EDIT" at bounding box center [206, 106] width 11 height 7
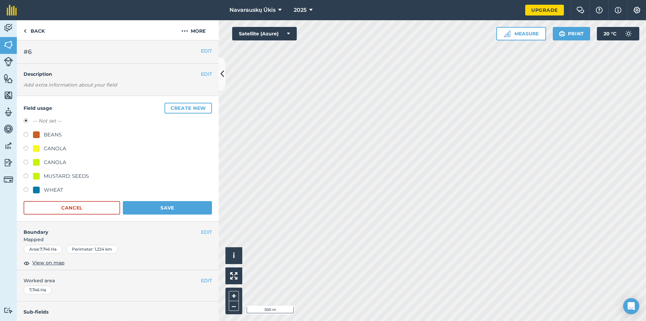
click at [49, 189] on div "WHEAT" at bounding box center [54, 190] width 20 height 8
radio input "true"
radio input "false"
click at [175, 204] on button "Save" at bounding box center [167, 207] width 89 height 13
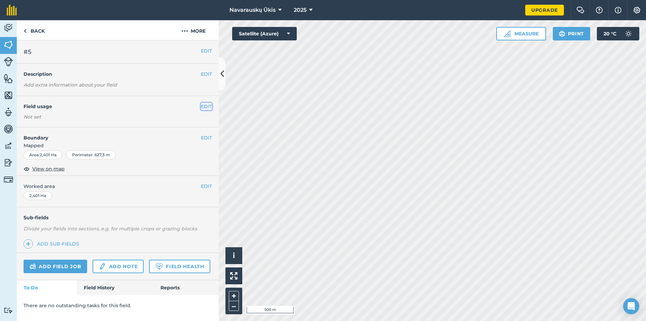
click at [204, 109] on button "EDIT" at bounding box center [206, 106] width 11 height 7
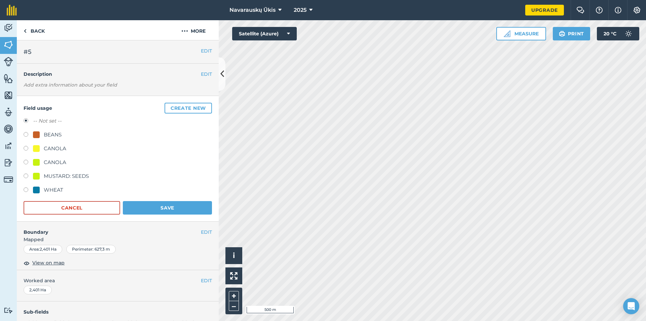
click at [65, 188] on div "WHEAT" at bounding box center [118, 191] width 188 height 10
click at [58, 136] on div "BEANS" at bounding box center [53, 135] width 18 height 8
radio input "true"
radio input "false"
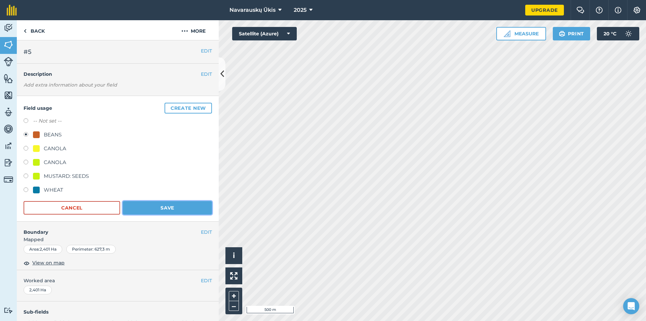
click at [153, 207] on button "Save" at bounding box center [167, 207] width 89 height 13
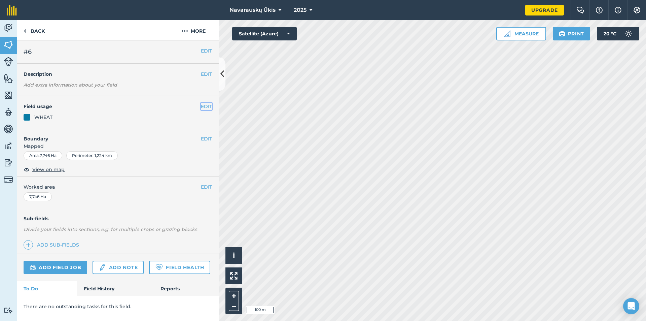
click at [201, 103] on button "EDIT" at bounding box center [206, 106] width 11 height 7
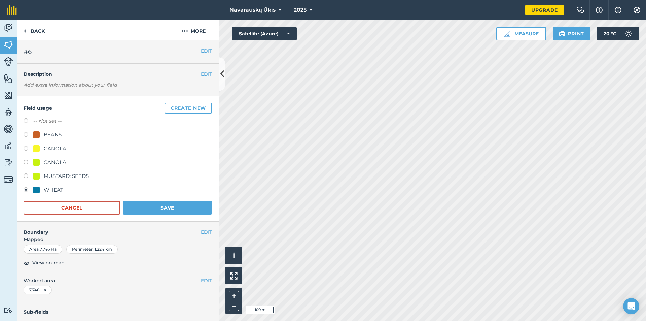
click at [38, 120] on label "-- Not set --" at bounding box center [47, 121] width 29 height 8
radio input "true"
radio input "false"
click at [141, 207] on button "Save" at bounding box center [167, 207] width 89 height 13
